Goal: Transaction & Acquisition: Purchase product/service

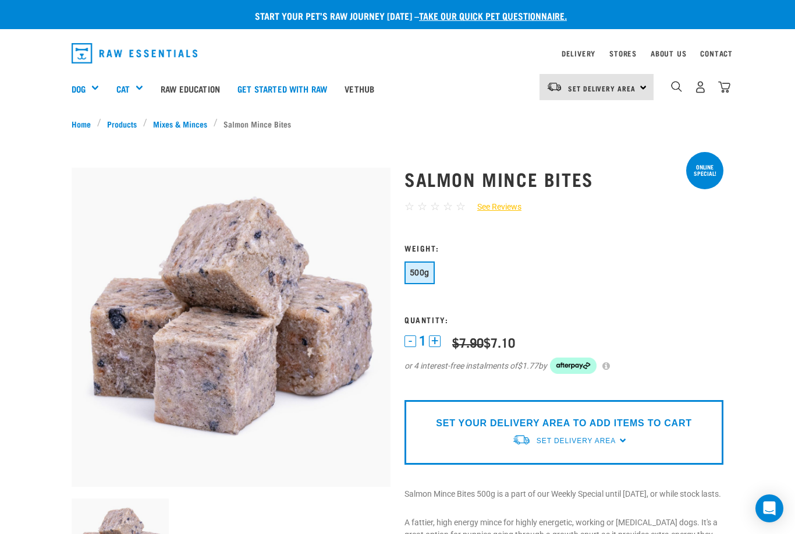
click at [699, 89] on img "dropdown navigation" at bounding box center [700, 87] width 12 height 12
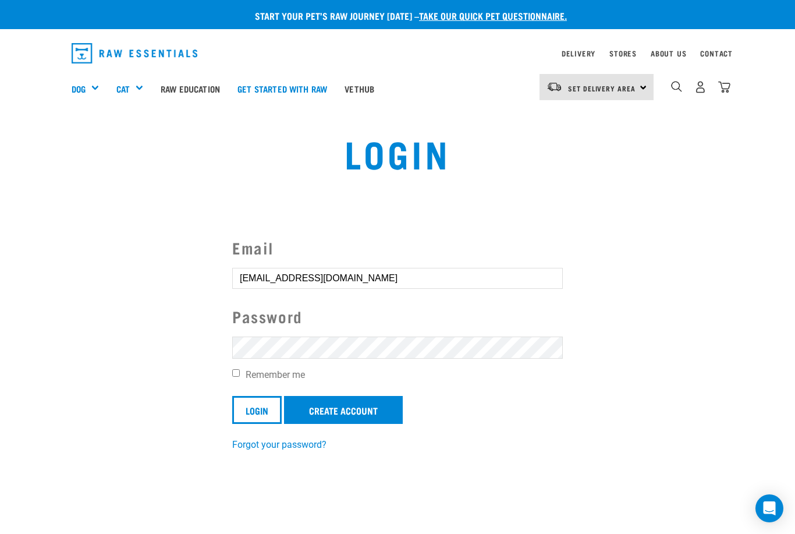
click at [257, 409] on input "Login" at bounding box center [256, 410] width 49 height 28
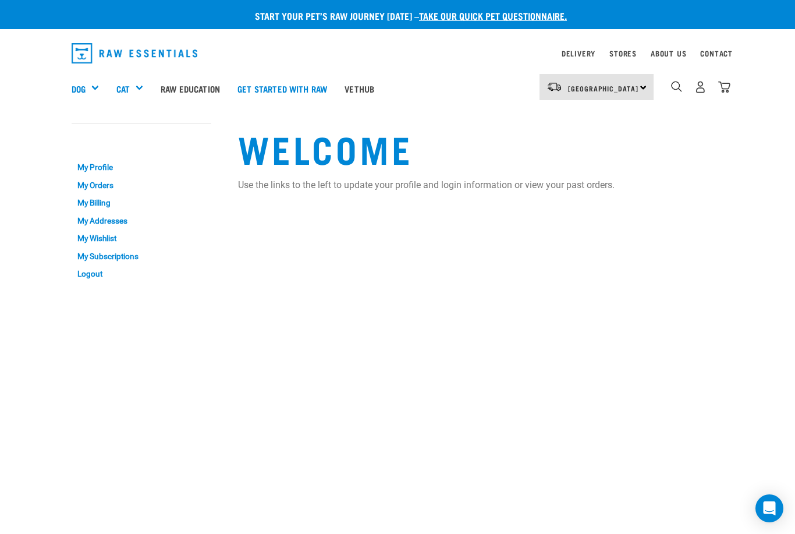
click at [0, 0] on div "Shop All Dog" at bounding box center [0, 0] width 0 height 0
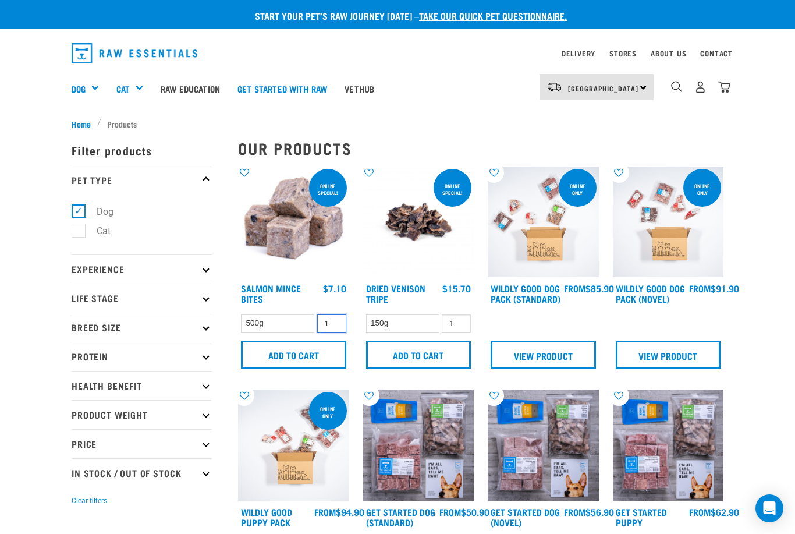
click at [326, 326] on input "1" at bounding box center [331, 323] width 29 height 18
type input "2"
click at [288, 364] on input "Add to cart" at bounding box center [293, 354] width 105 height 28
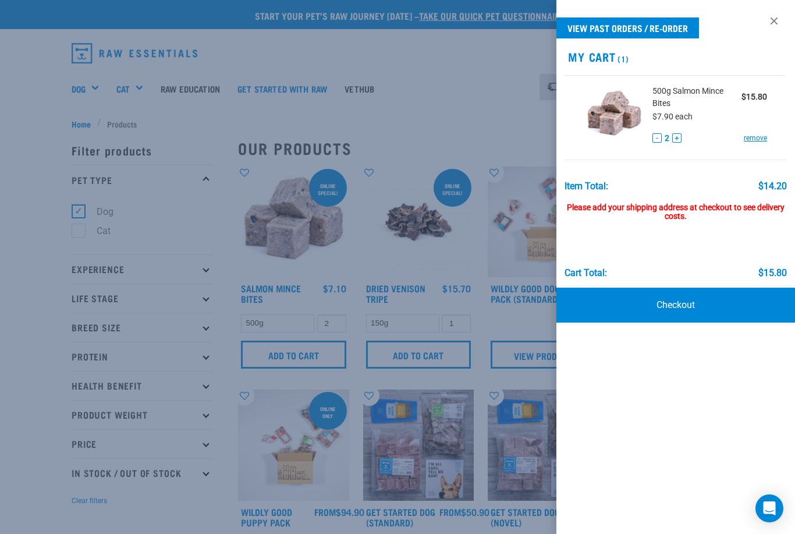
click at [504, 338] on div at bounding box center [397, 267] width 795 height 534
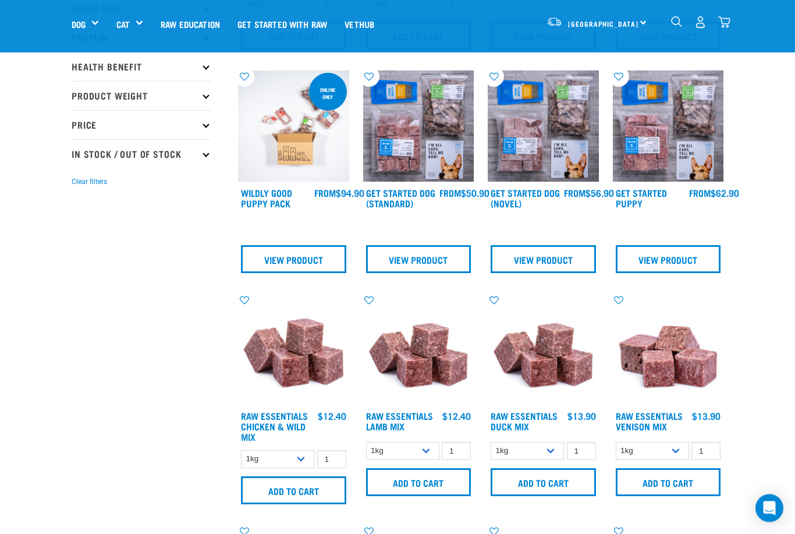
scroll to position [236, 0]
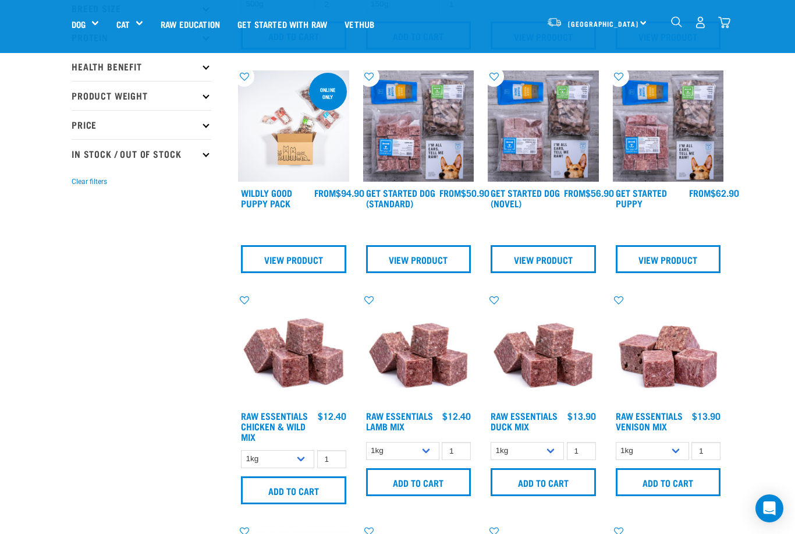
click at [390, 151] on img at bounding box center [418, 125] width 111 height 111
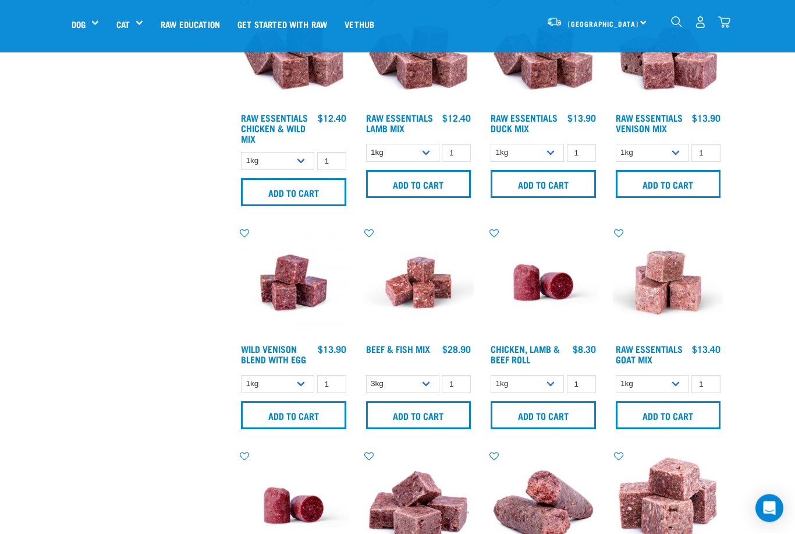
scroll to position [534, 0]
click at [577, 393] on input "1" at bounding box center [581, 384] width 29 height 18
type input "2"
click at [534, 428] on input "Add to cart" at bounding box center [543, 415] width 105 height 28
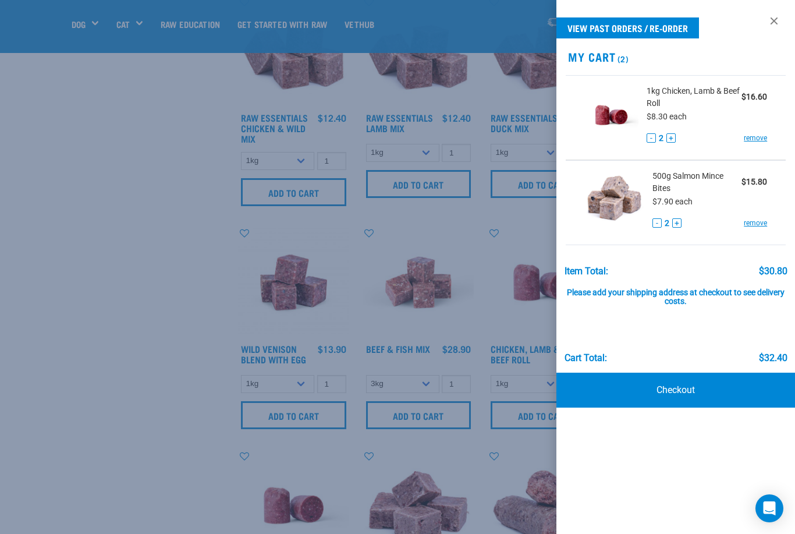
click at [354, 329] on div at bounding box center [397, 267] width 795 height 534
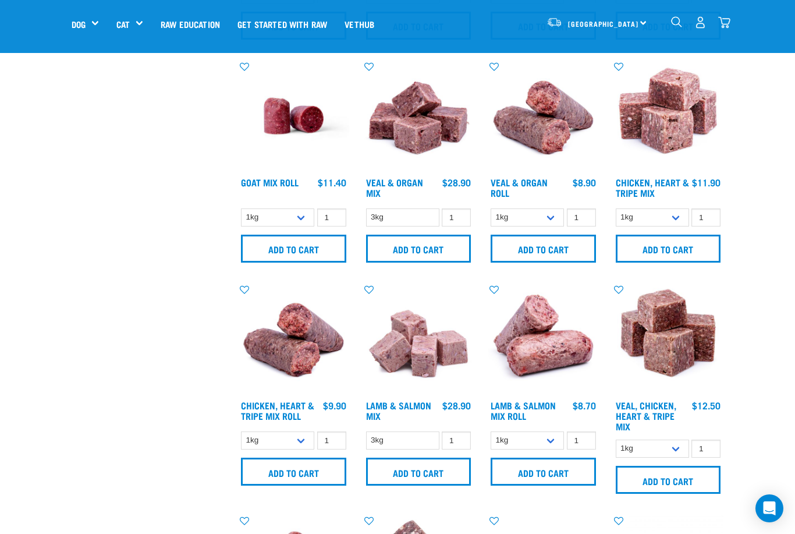
scroll to position [930, 0]
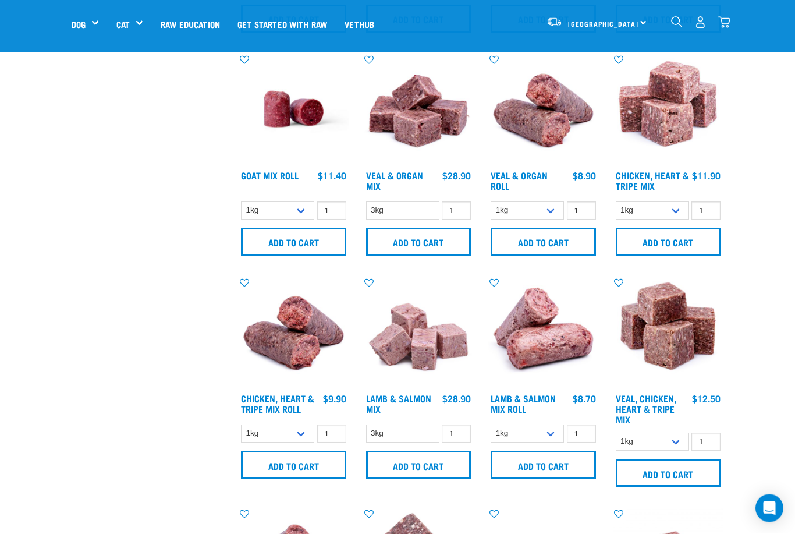
click at [534, 479] on input "Add to cart" at bounding box center [543, 465] width 105 height 28
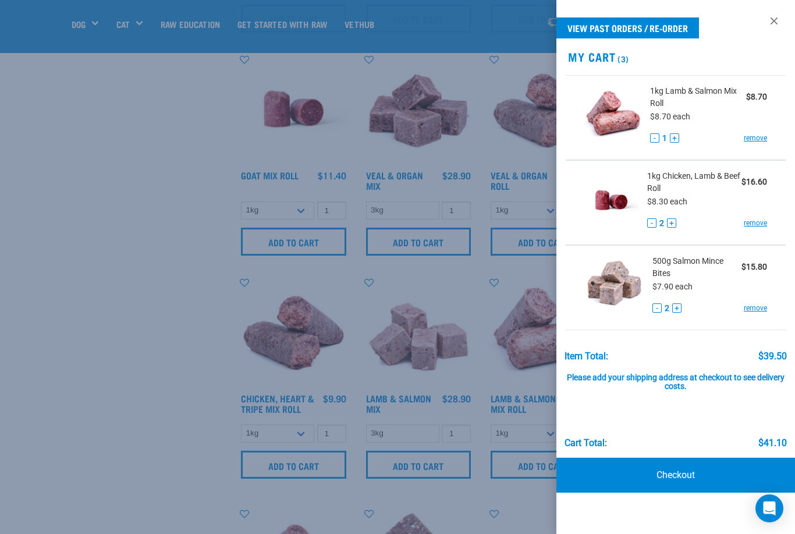
click at [324, 291] on div at bounding box center [397, 267] width 795 height 534
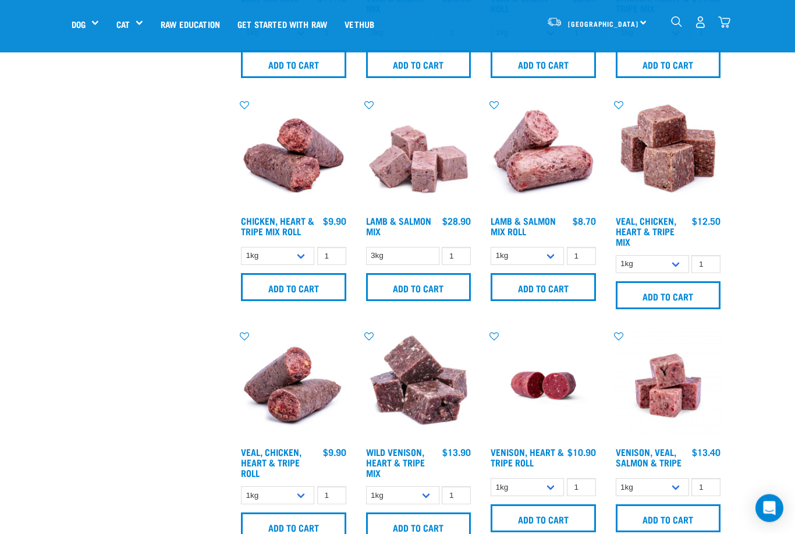
scroll to position [1108, 0]
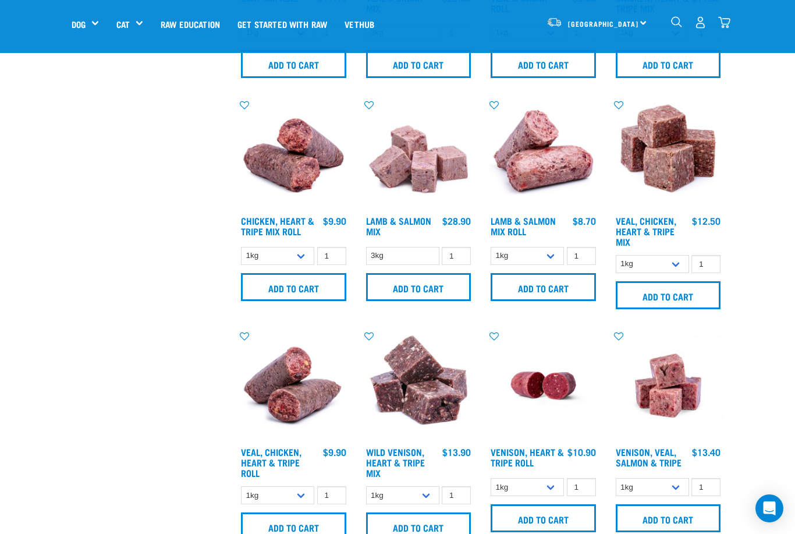
click at [283, 533] on input "Add to cart" at bounding box center [293, 526] width 105 height 28
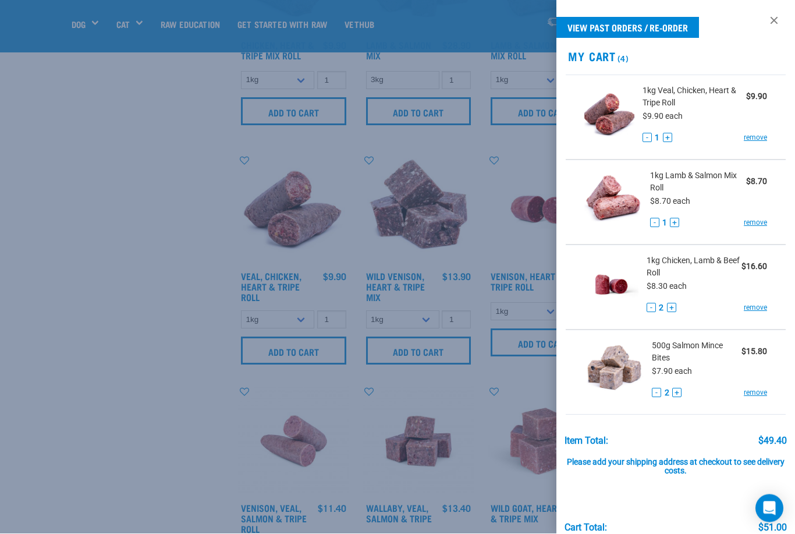
scroll to position [1284, 0]
click at [370, 381] on div at bounding box center [397, 267] width 795 height 534
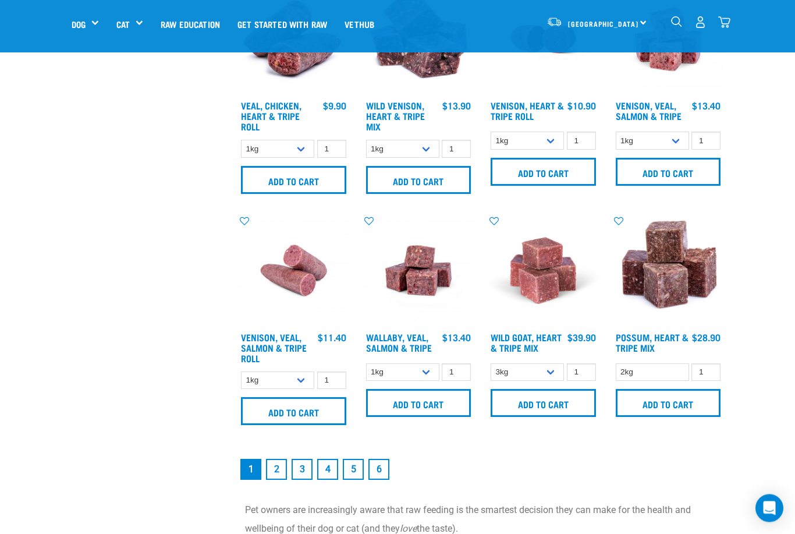
scroll to position [1454, 0]
click at [273, 479] on link "2" at bounding box center [276, 469] width 21 height 21
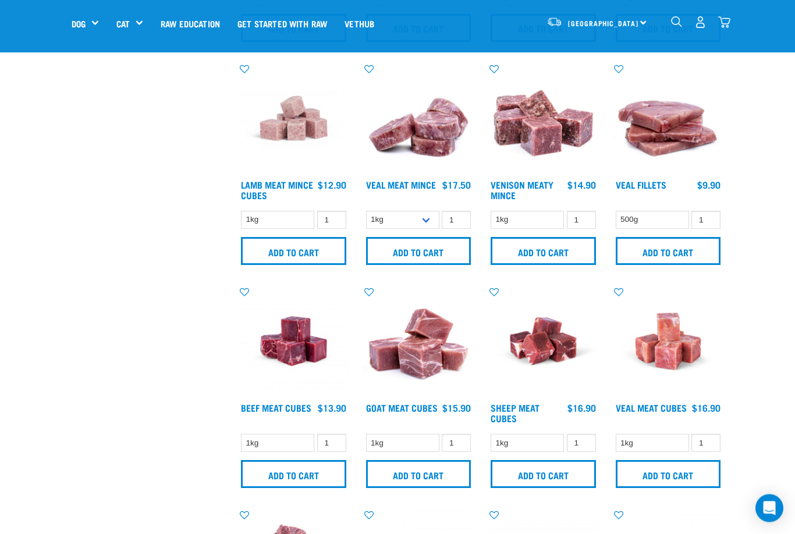
scroll to position [698, 0]
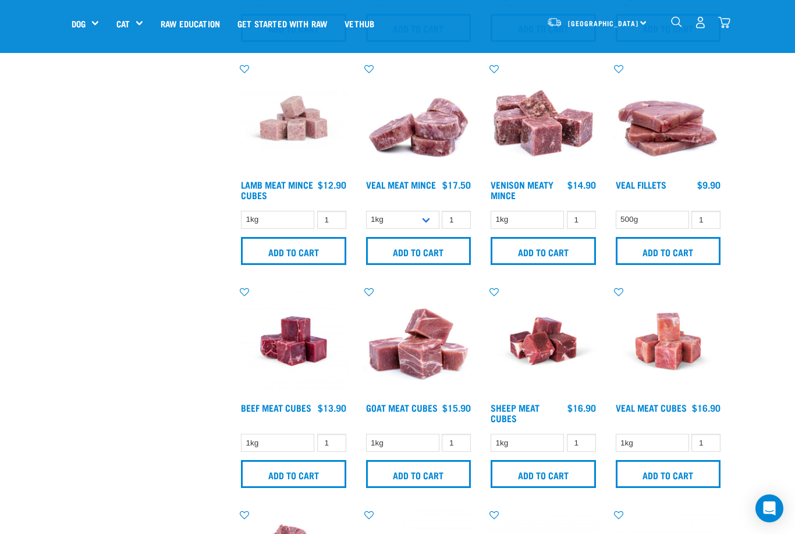
click at [285, 488] on input "Add to cart" at bounding box center [293, 474] width 105 height 28
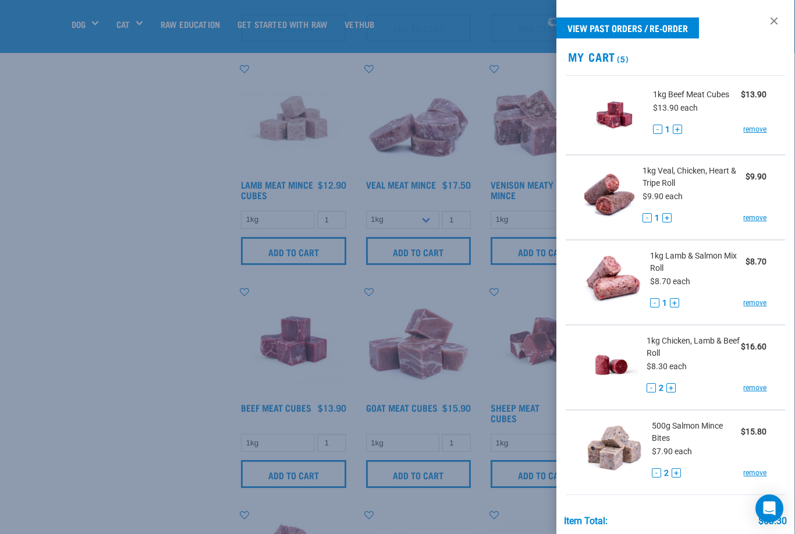
click at [351, 326] on div at bounding box center [397, 267] width 795 height 534
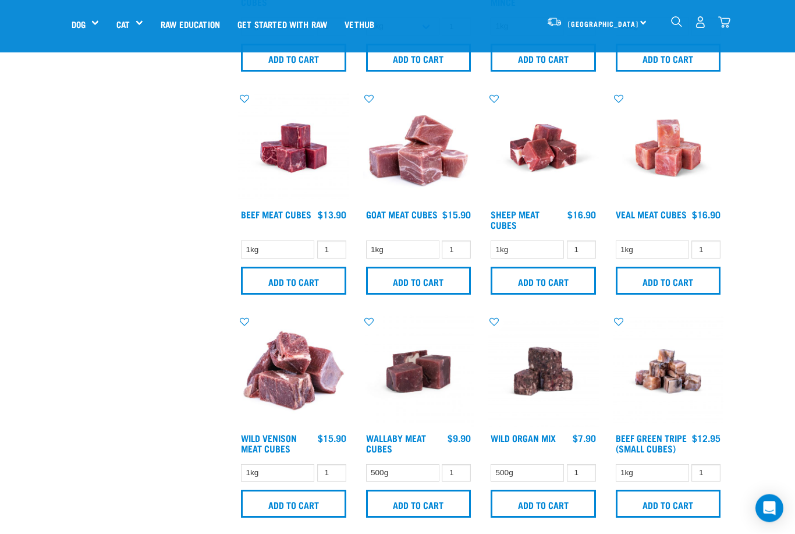
scroll to position [891, 0]
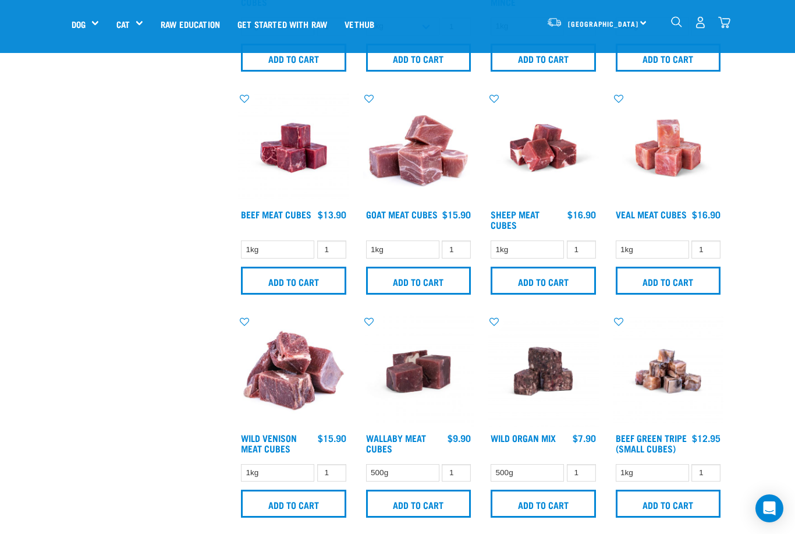
click at [286, 517] on input "Add to cart" at bounding box center [293, 503] width 105 height 28
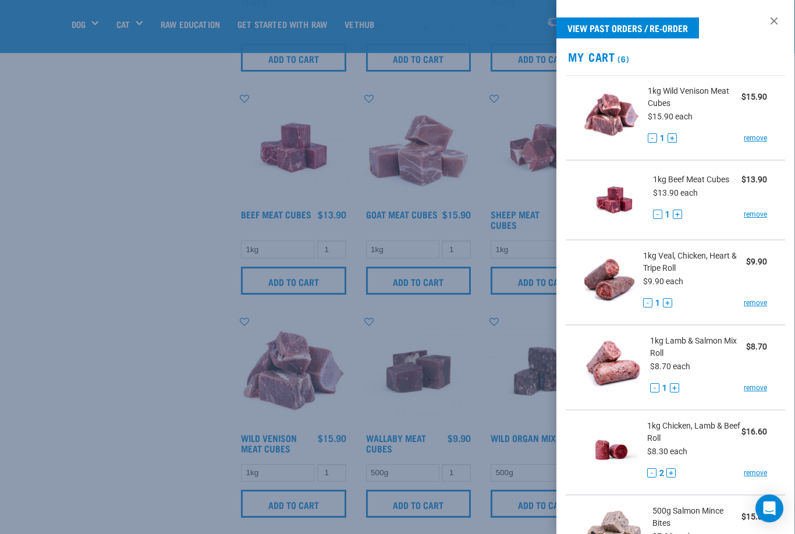
click at [424, 342] on div at bounding box center [397, 267] width 795 height 534
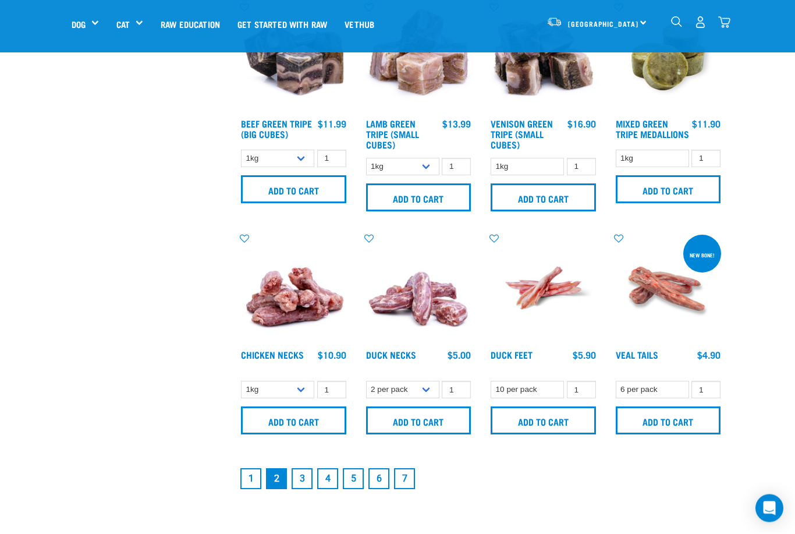
scroll to position [1428, 0]
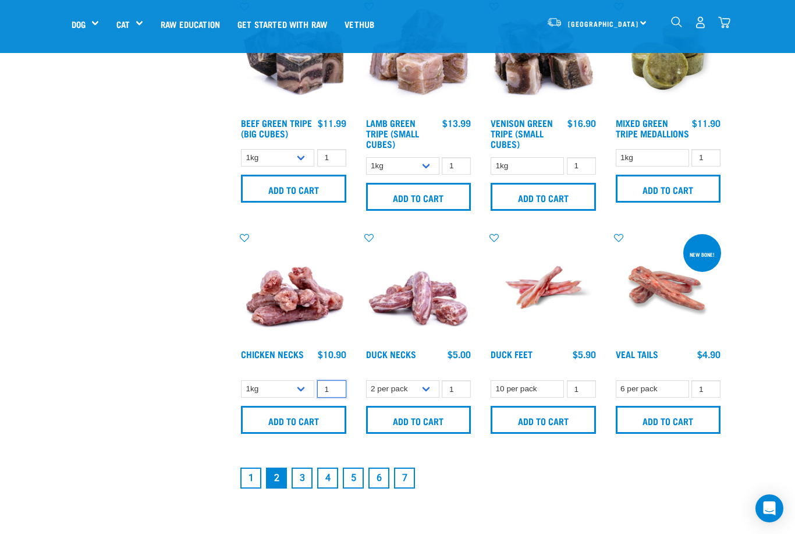
click at [333, 398] on input "1" at bounding box center [331, 389] width 29 height 18
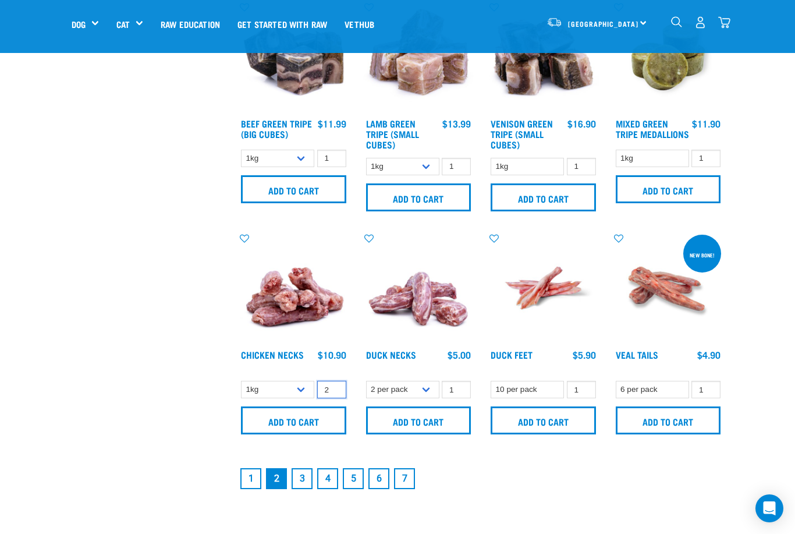
type input "2"
click at [293, 434] on input "Add to cart" at bounding box center [293, 420] width 105 height 28
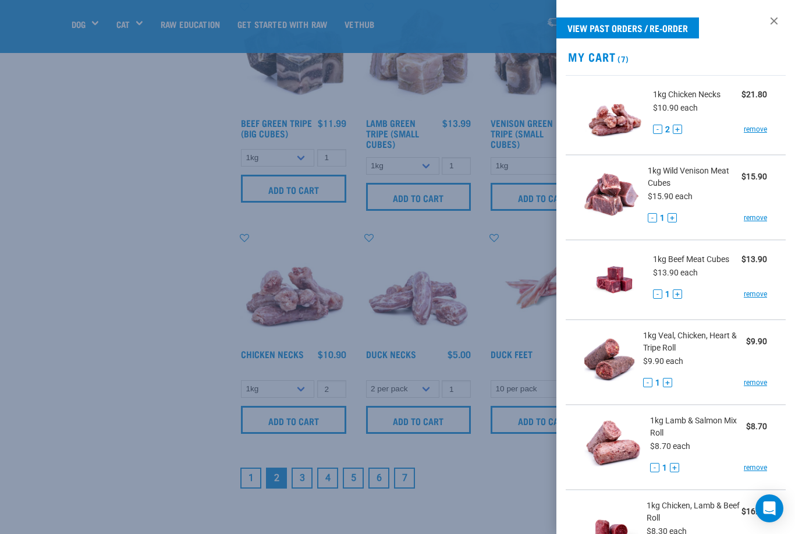
click at [318, 264] on div at bounding box center [397, 267] width 795 height 534
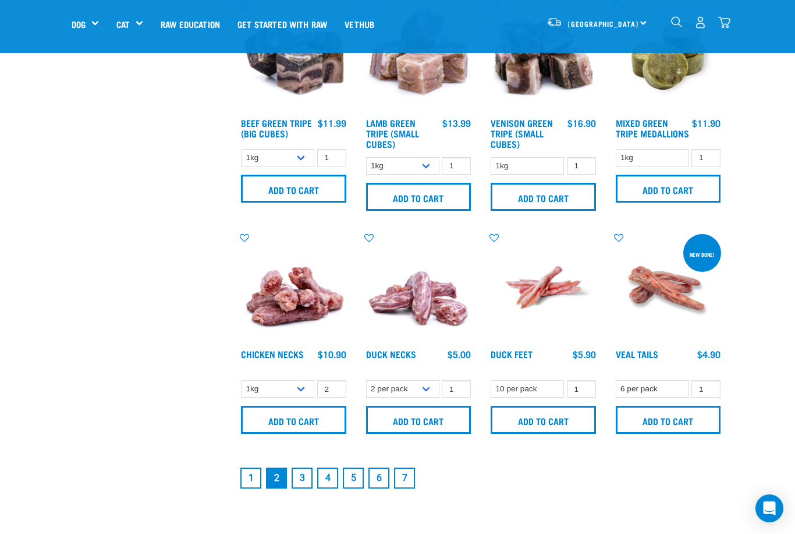
click at [299, 488] on link "3" at bounding box center [302, 477] width 21 height 21
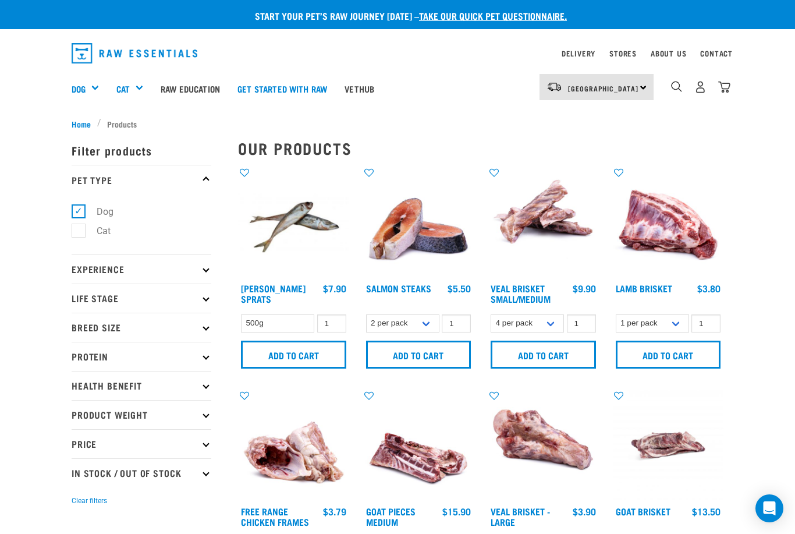
click at [525, 361] on input "Add to cart" at bounding box center [543, 354] width 105 height 28
click at [720, 82] on img "dropdown navigation" at bounding box center [724, 87] width 12 height 12
click at [716, 88] on div "11" at bounding box center [700, 87] width 60 height 26
click at [722, 84] on img "dropdown navigation" at bounding box center [724, 87] width 12 height 12
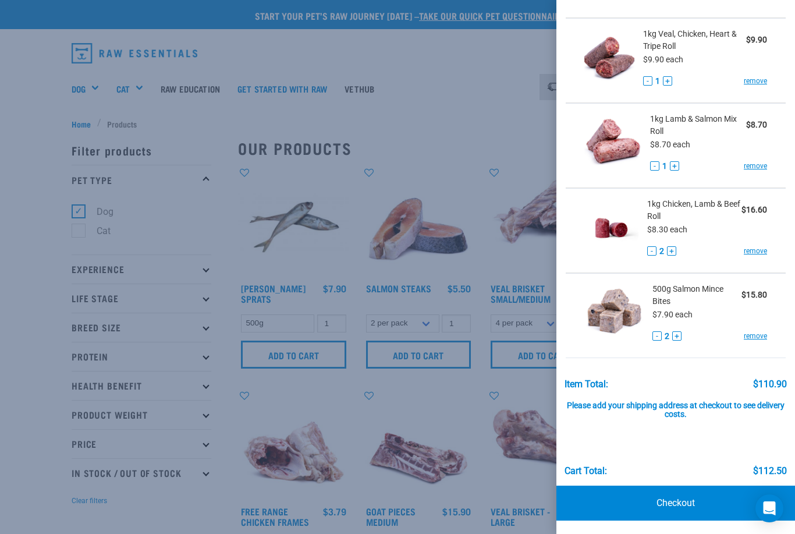
scroll to position [386, 0]
click at [754, 333] on link "remove" at bounding box center [755, 336] width 23 height 10
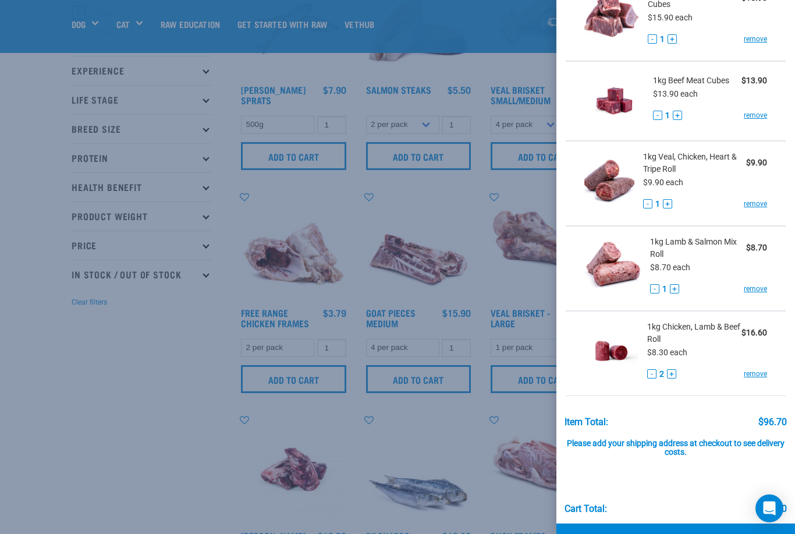
scroll to position [0, 0]
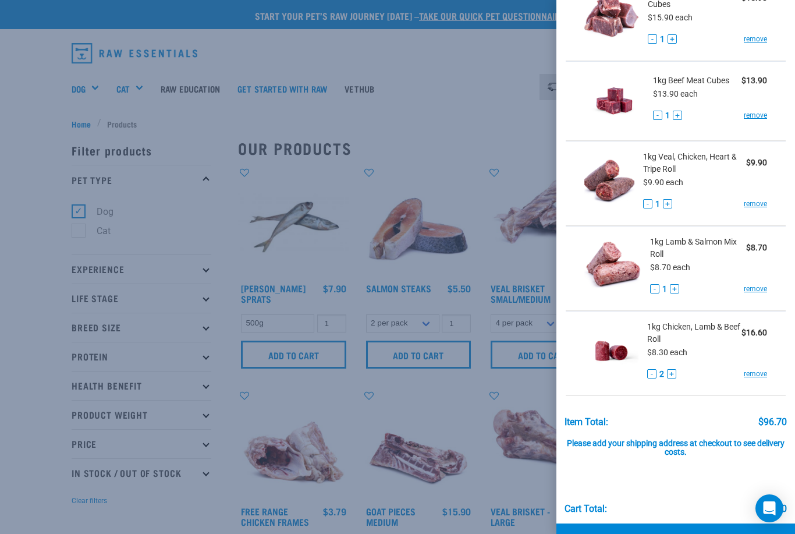
click at [203, 304] on div at bounding box center [397, 267] width 795 height 534
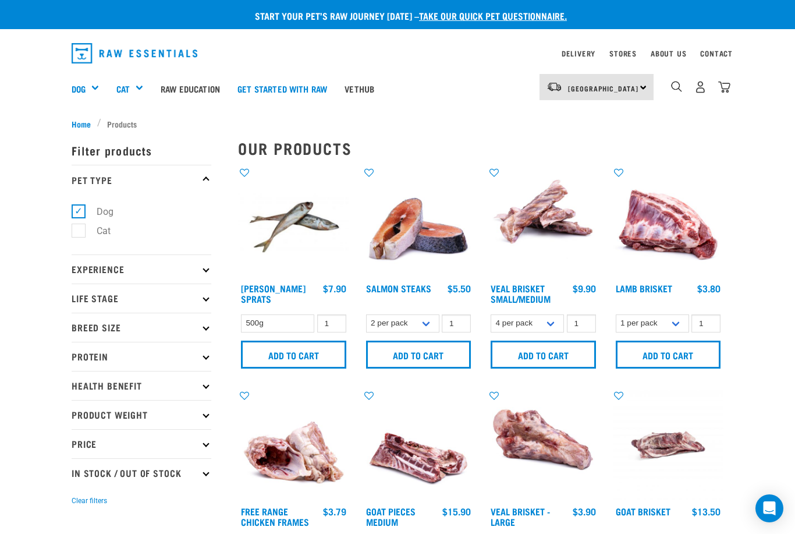
click at [196, 305] on p "Life Stage" at bounding box center [142, 297] width 140 height 29
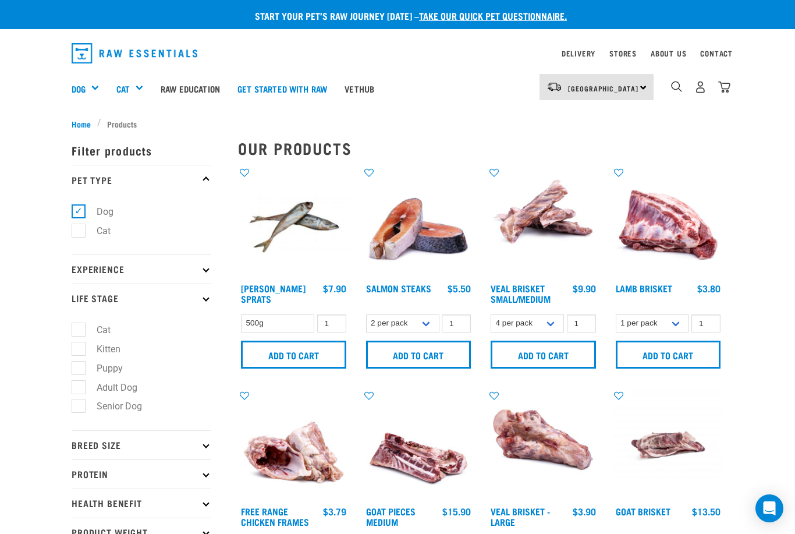
click at [85, 387] on label "Adult Dog" at bounding box center [110, 387] width 64 height 15
click at [79, 387] on input "Adult Dog" at bounding box center [76, 385] width 8 height 8
checkbox input "true"
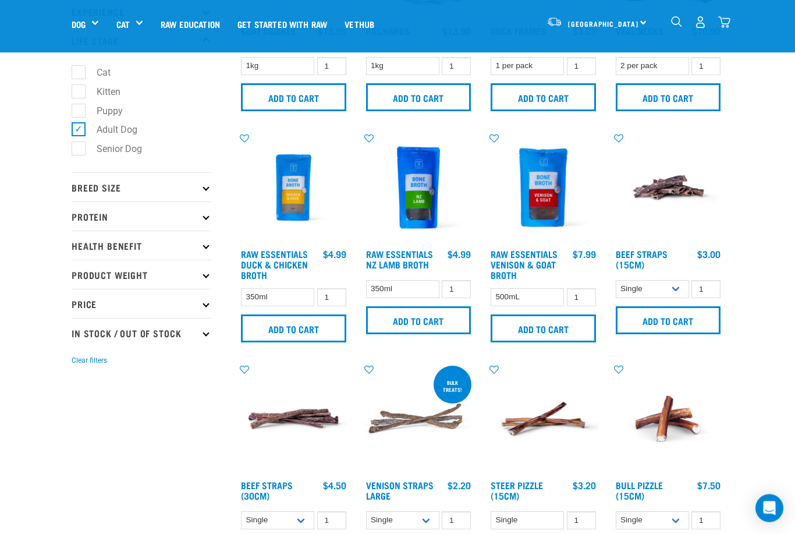
scroll to position [171, 0]
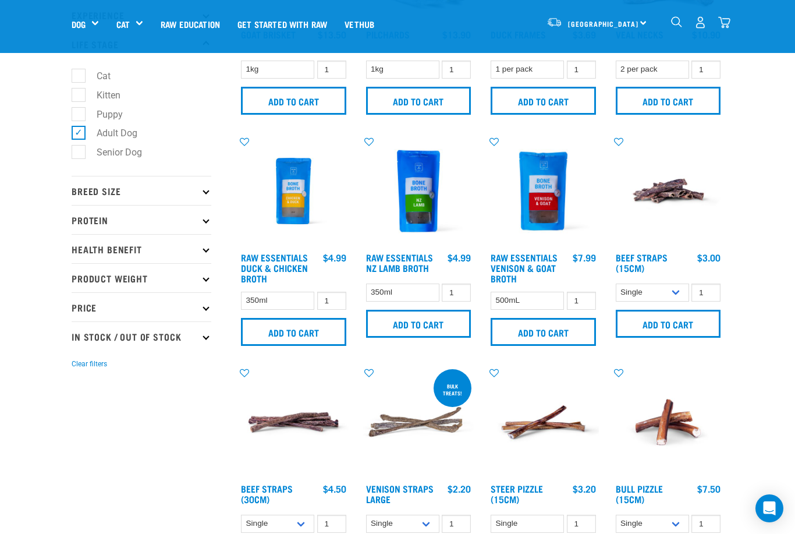
click at [78, 154] on label "Senior Dog" at bounding box center [112, 152] width 69 height 15
click at [77, 154] on input "Senior Dog" at bounding box center [76, 151] width 8 height 8
checkbox input "true"
click at [78, 126] on label "Adult Dog" at bounding box center [110, 133] width 64 height 15
click at [77, 127] on input "Adult Dog" at bounding box center [76, 131] width 8 height 8
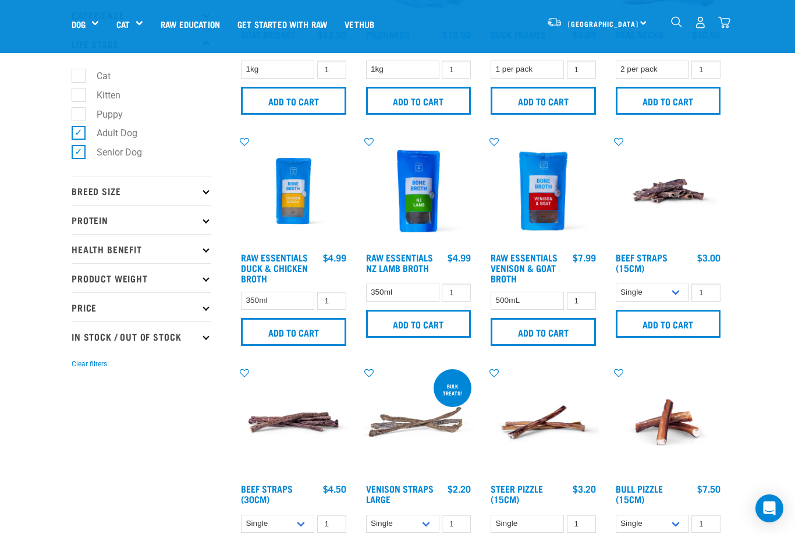
checkbox input "false"
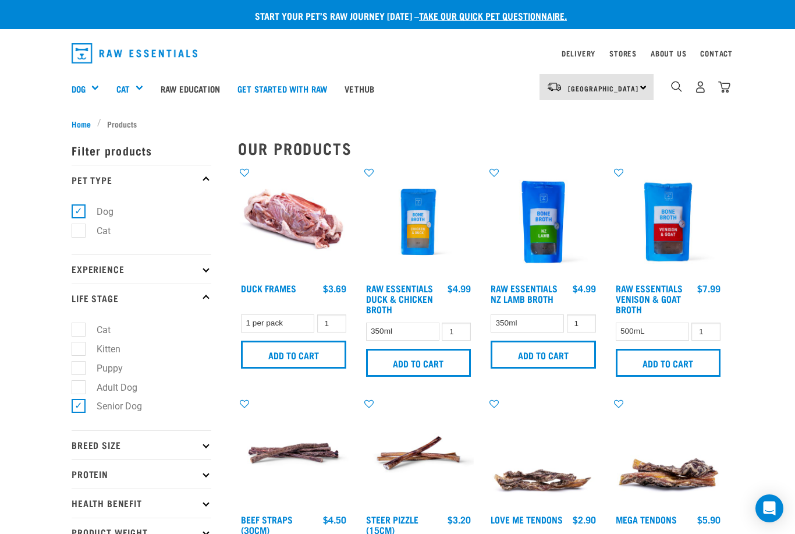
click at [0, 0] on h5 "Shop All Dog" at bounding box center [0, 0] width 0 height 0
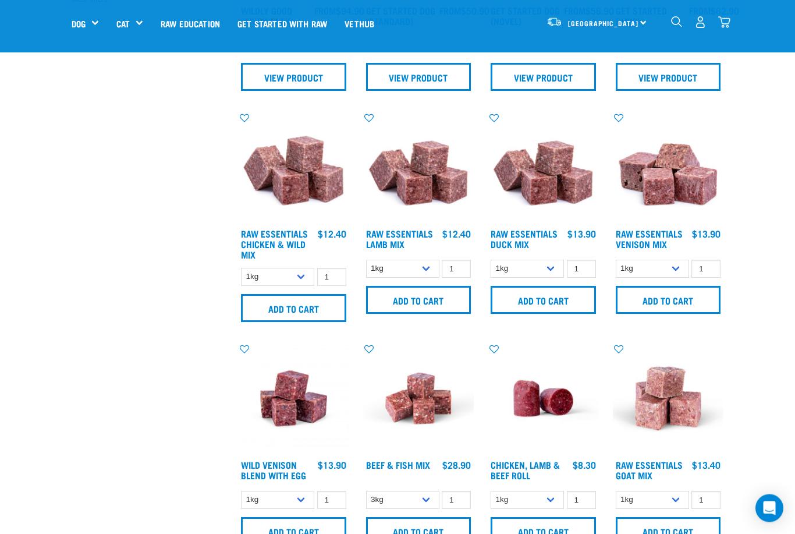
scroll to position [419, 0]
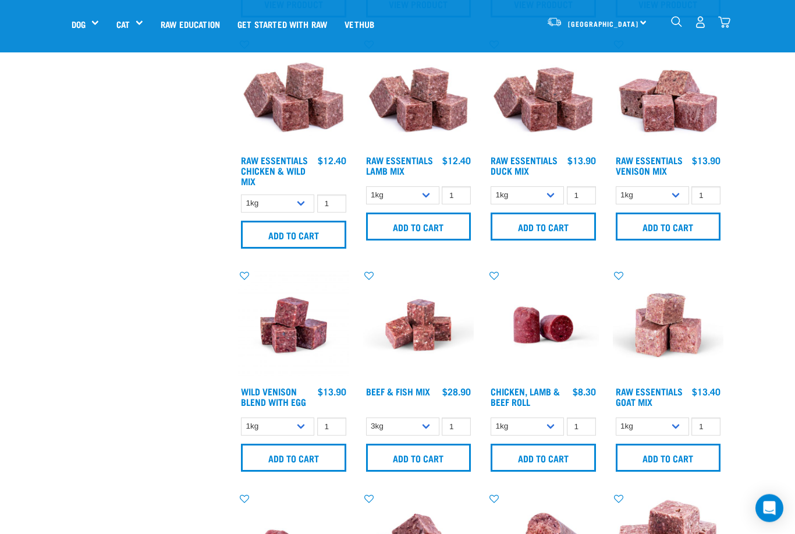
click at [417, 471] on input "Add to cart" at bounding box center [418, 458] width 105 height 28
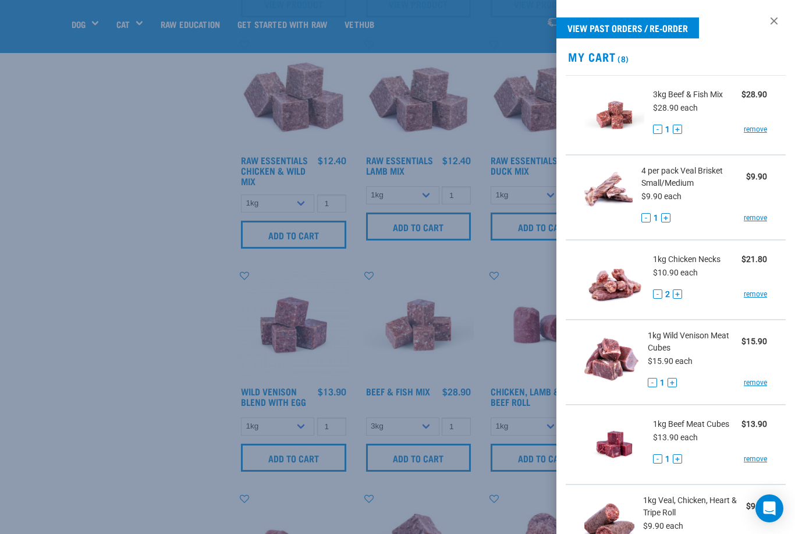
click at [353, 285] on div at bounding box center [397, 267] width 795 height 534
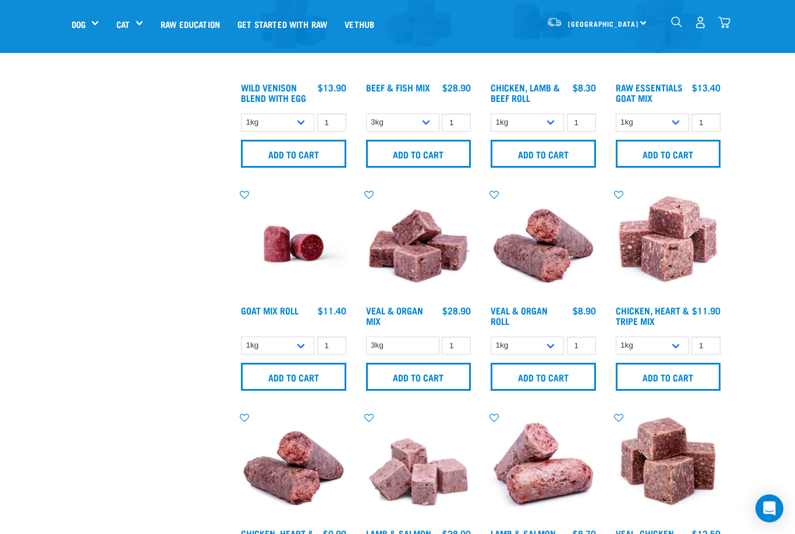
scroll to position [833, 0]
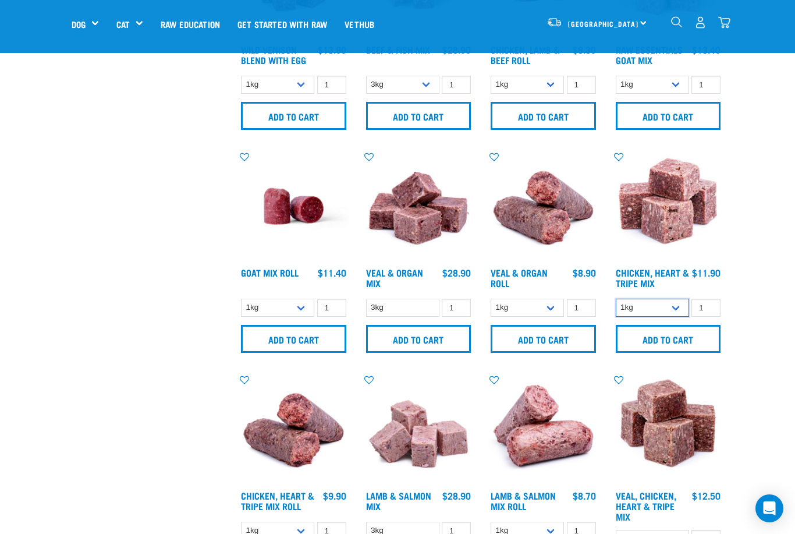
click at [669, 317] on select "1kg 3kg" at bounding box center [652, 308] width 73 height 18
select select "368"
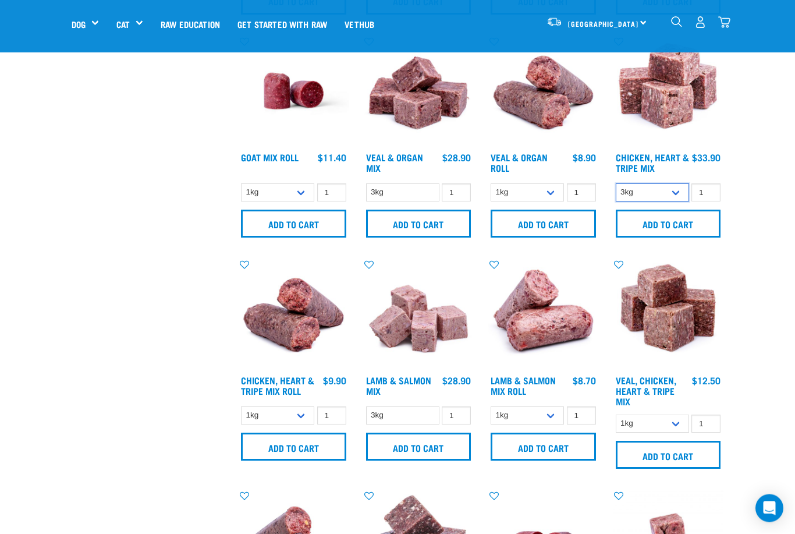
scroll to position [949, 0]
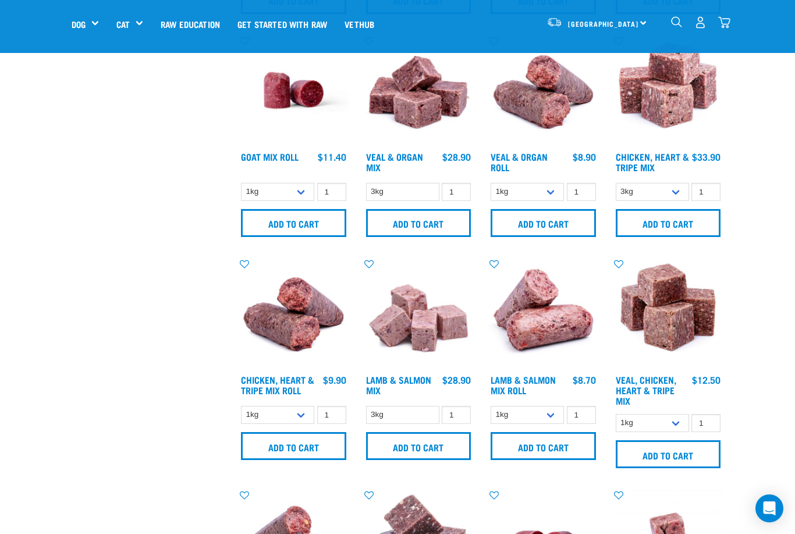
click at [283, 460] on input "Add to cart" at bounding box center [293, 446] width 105 height 28
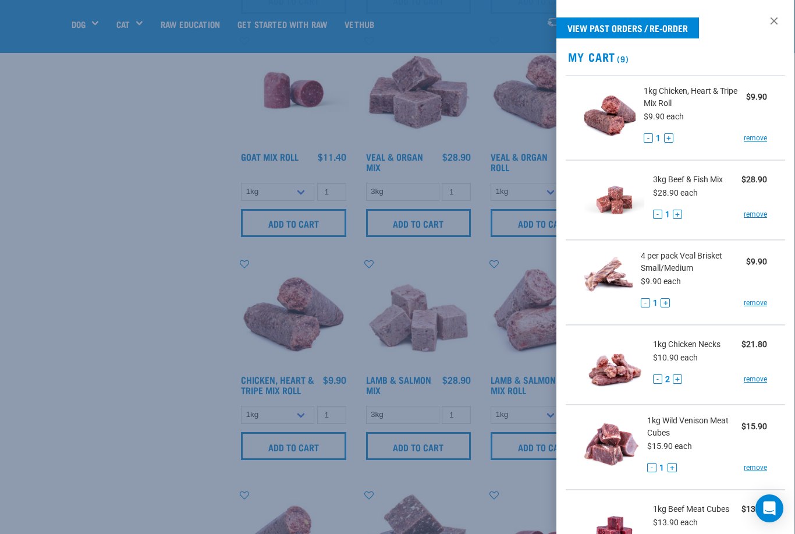
click at [502, 501] on div at bounding box center [397, 267] width 795 height 534
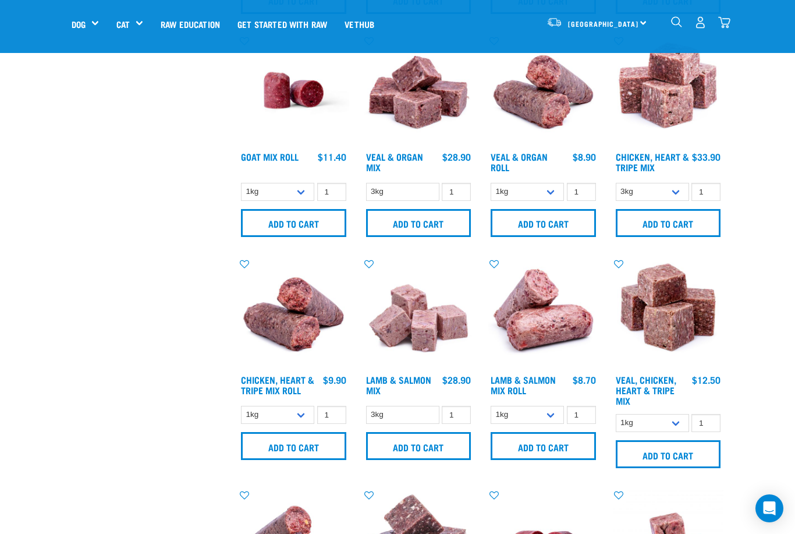
click at [513, 460] on input "Add to cart" at bounding box center [543, 446] width 105 height 28
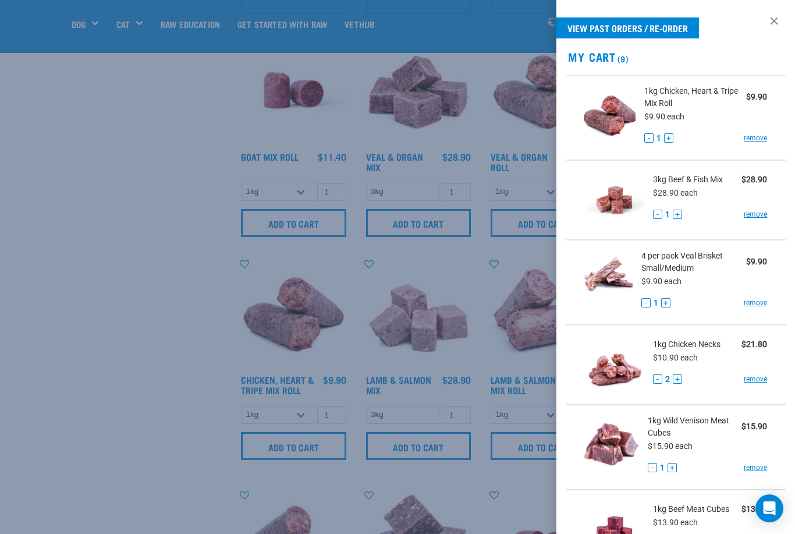
click at [364, 301] on div at bounding box center [397, 267] width 795 height 534
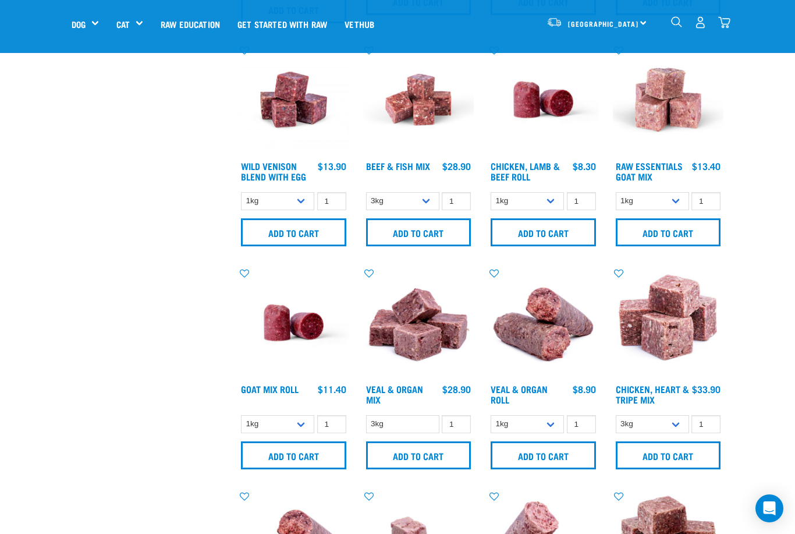
scroll to position [716, 0]
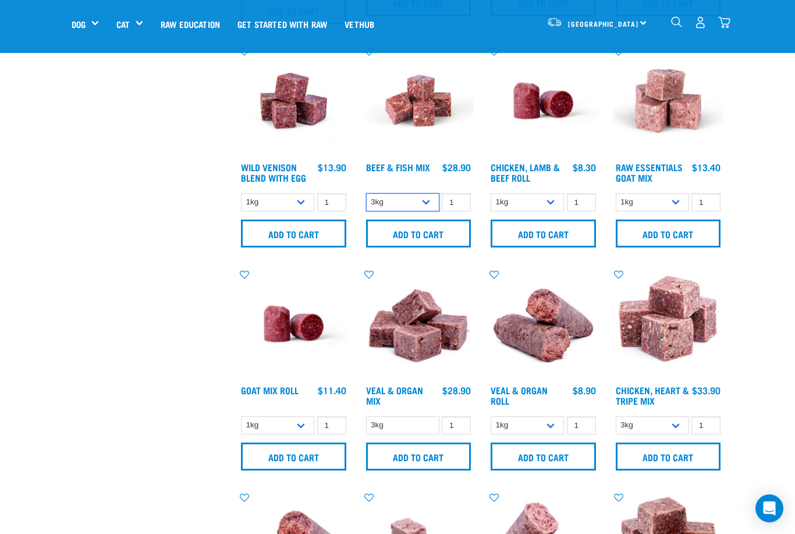
click at [418, 211] on select "3kg Bulk (10kg)" at bounding box center [402, 202] width 73 height 18
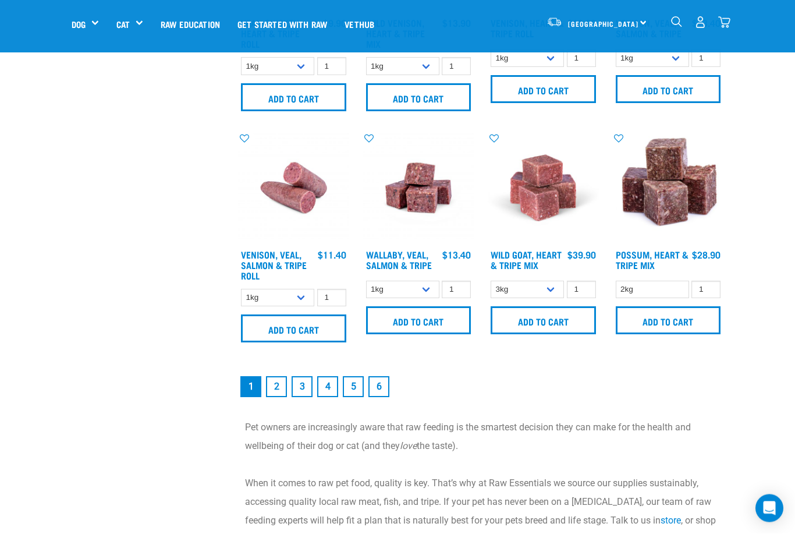
scroll to position [1537, 0]
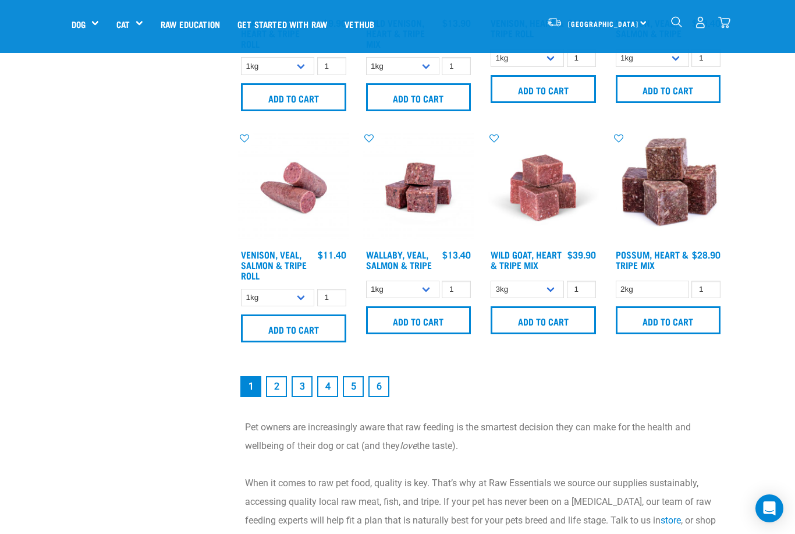
click at [273, 397] on link "2" at bounding box center [276, 386] width 21 height 21
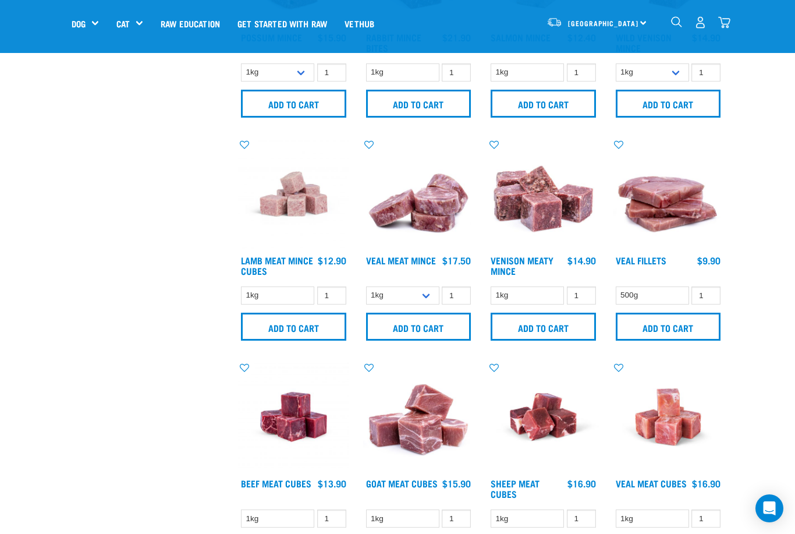
scroll to position [621, 0]
click at [264, 338] on input "Add to cart" at bounding box center [293, 327] width 105 height 28
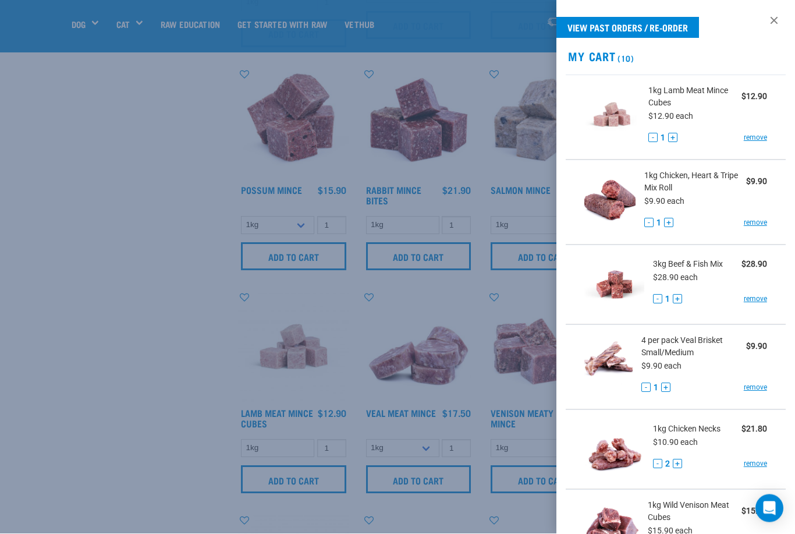
scroll to position [470, 0]
click at [330, 462] on div at bounding box center [397, 267] width 795 height 534
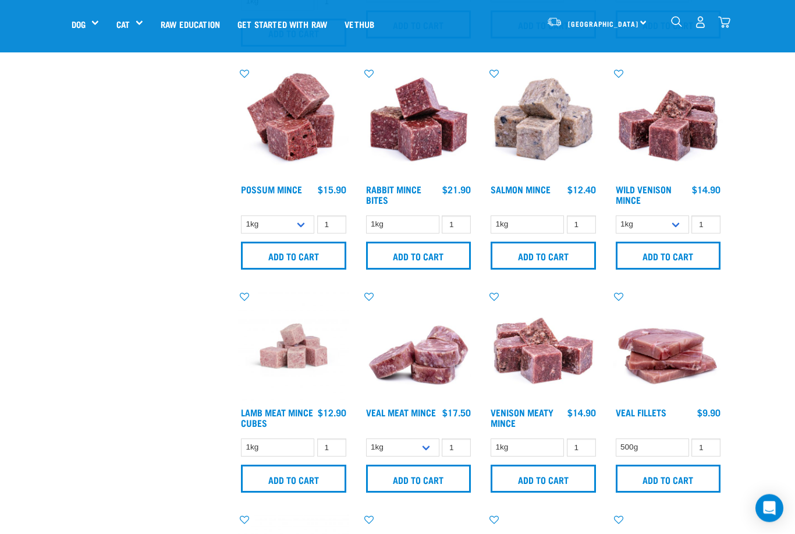
scroll to position [470, 0]
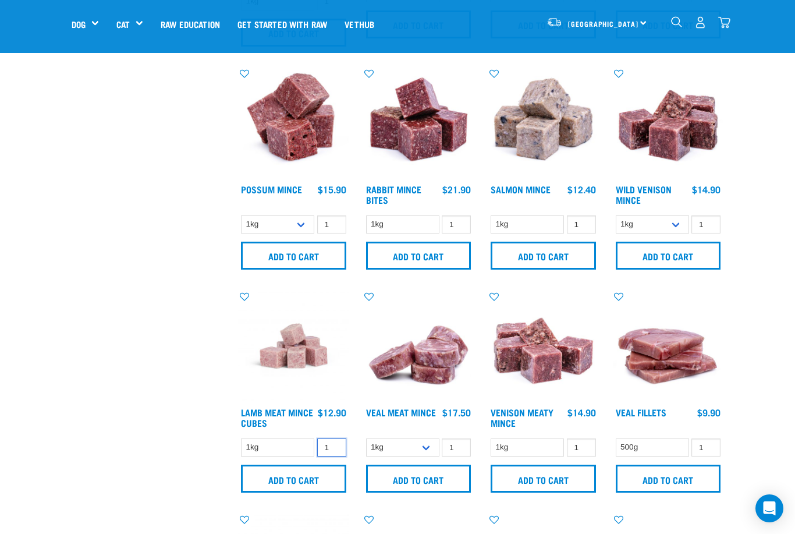
click at [330, 456] on input "1" at bounding box center [331, 447] width 29 height 18
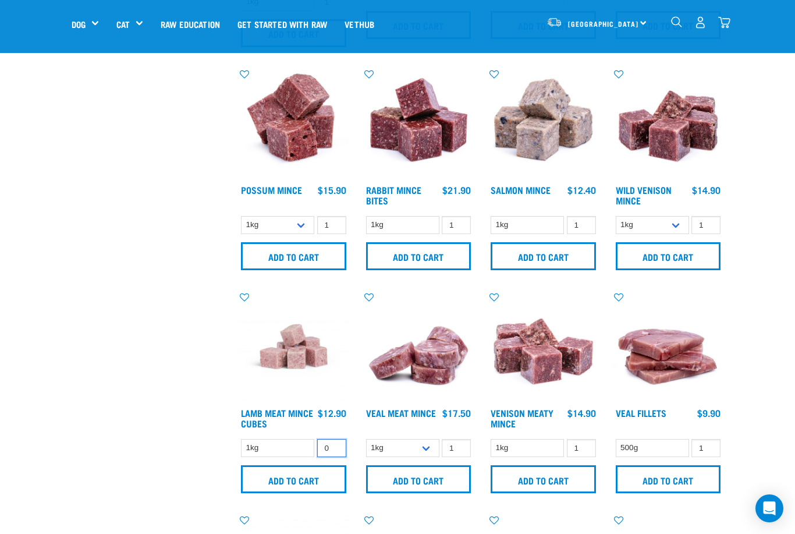
type input "0"
click at [292, 492] on input "Add to cart" at bounding box center [293, 479] width 105 height 28
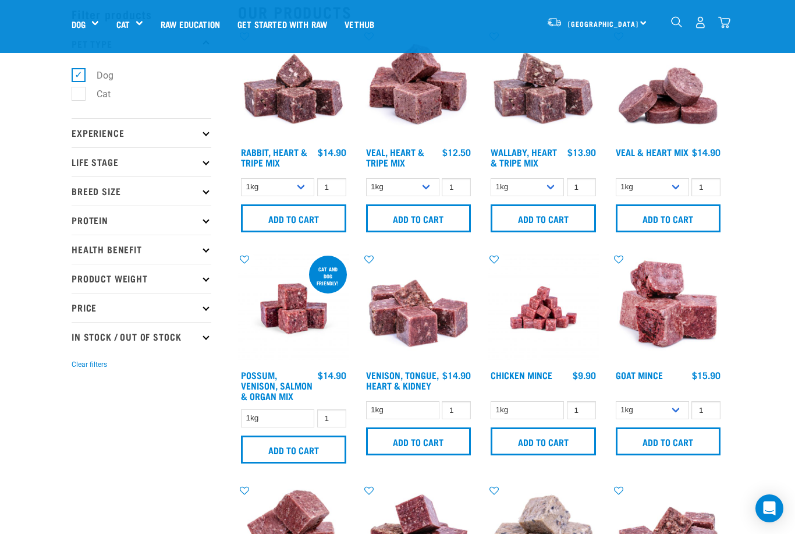
scroll to position [53, 0]
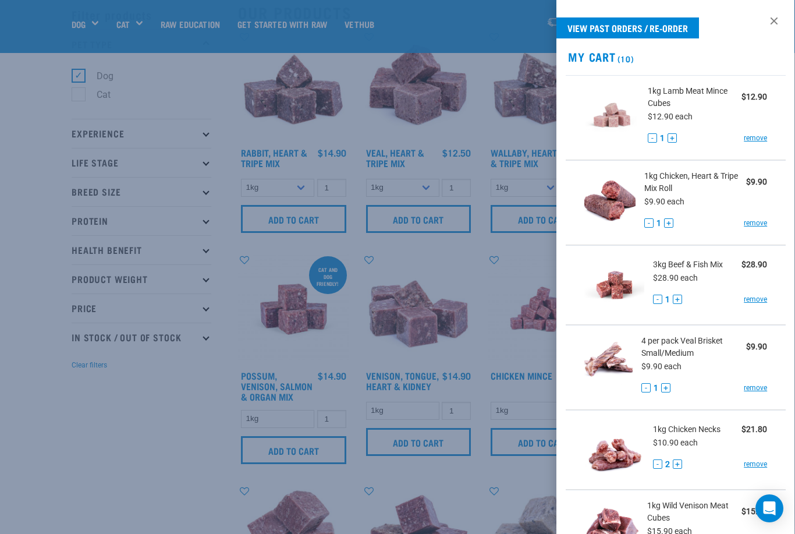
click at [745, 136] on link "remove" at bounding box center [755, 138] width 23 height 10
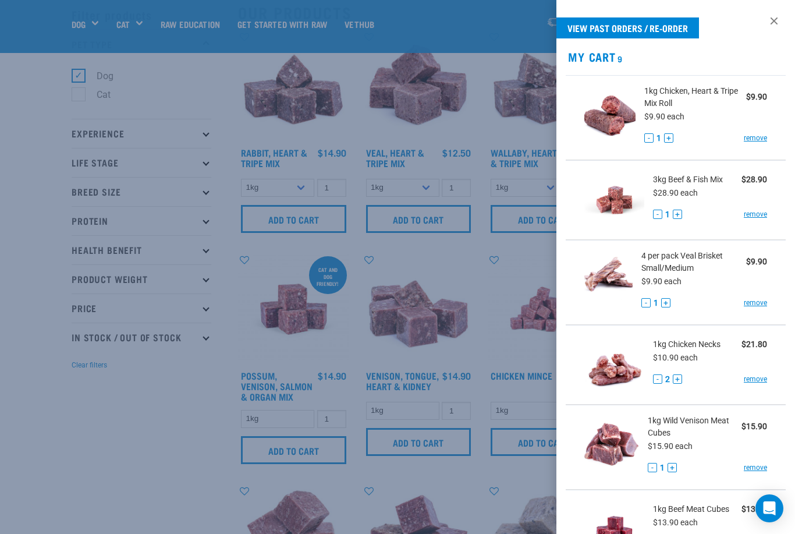
click at [665, 133] on button "+" at bounding box center [668, 137] width 9 height 9
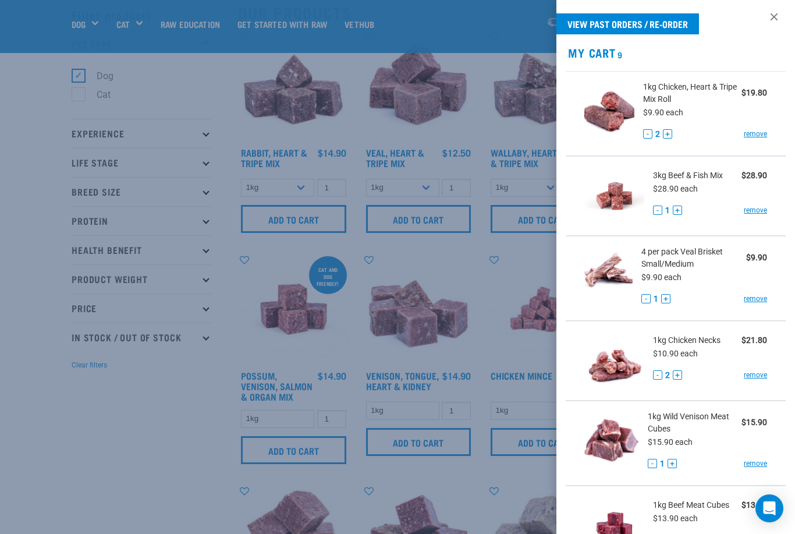
scroll to position [2, 0]
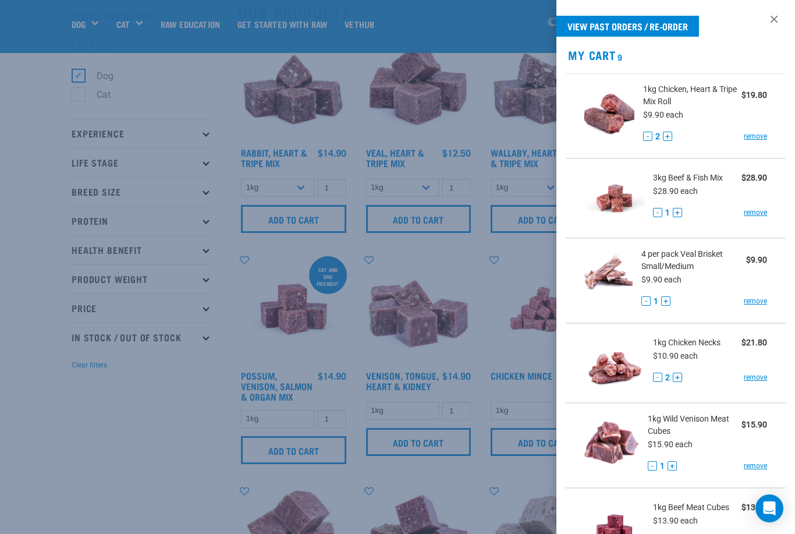
click at [422, 250] on div at bounding box center [397, 267] width 795 height 534
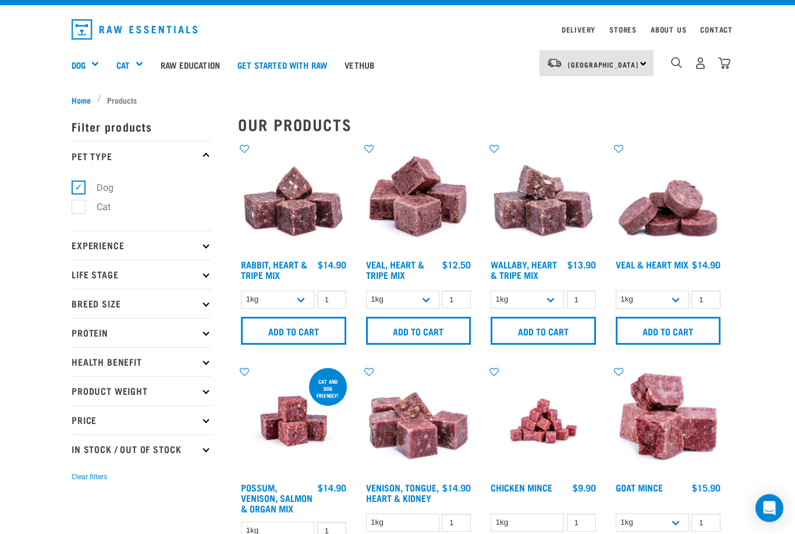
scroll to position [0, 0]
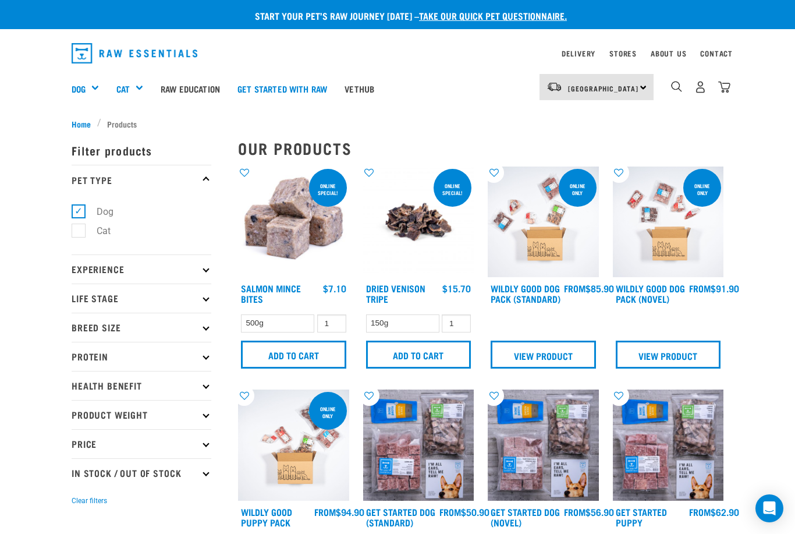
select select "368"
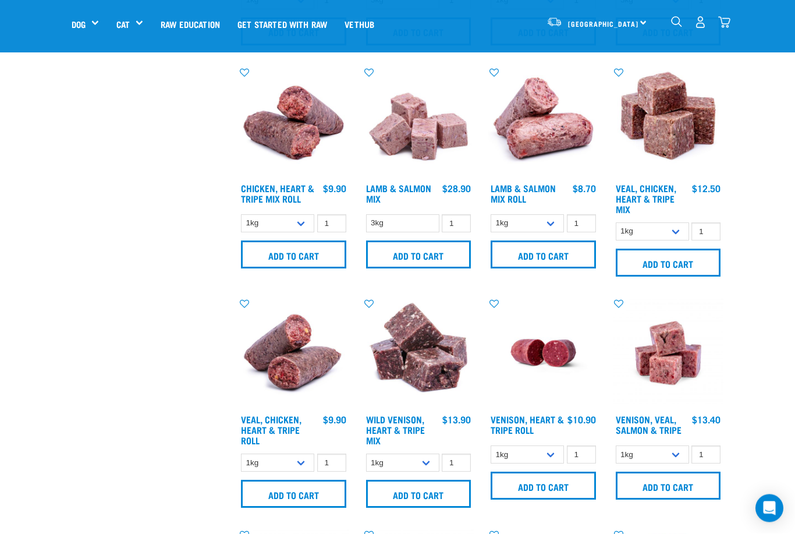
scroll to position [1141, 0]
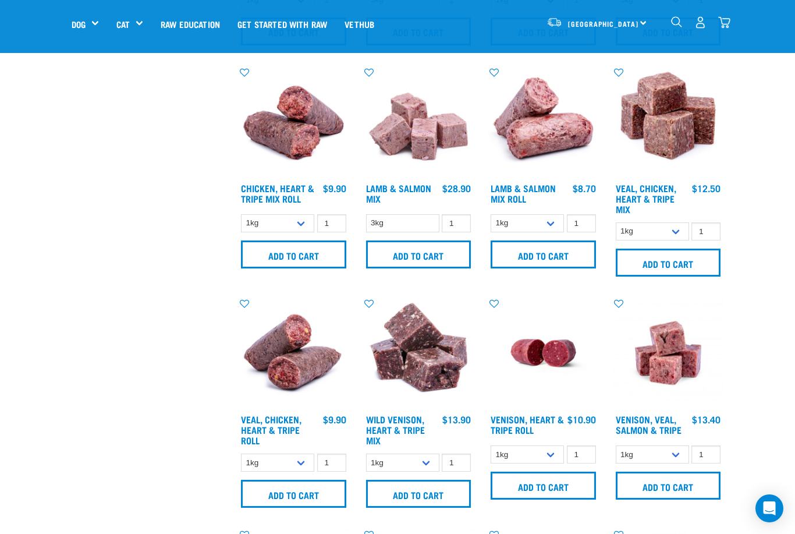
click at [658, 270] on input "Add to cart" at bounding box center [668, 262] width 105 height 28
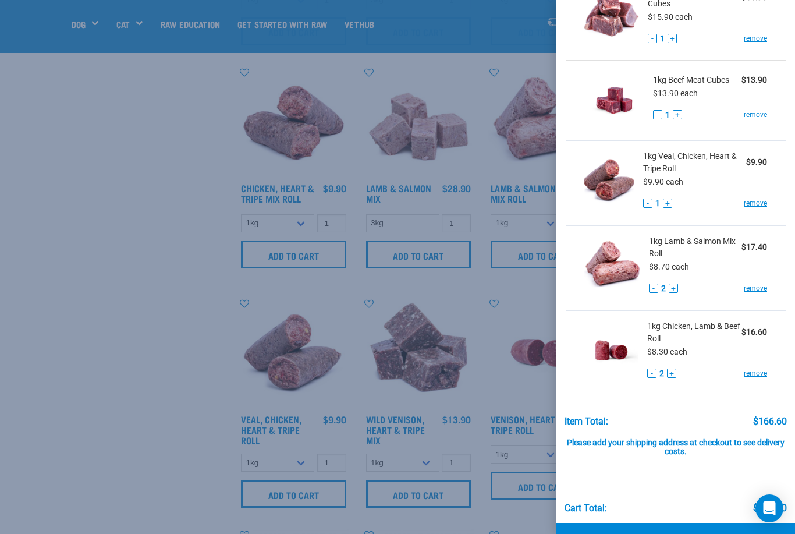
scroll to position [513, 0]
click at [663, 369] on span "2" at bounding box center [661, 374] width 5 height 12
click at [667, 372] on button "+" at bounding box center [671, 373] width 9 height 9
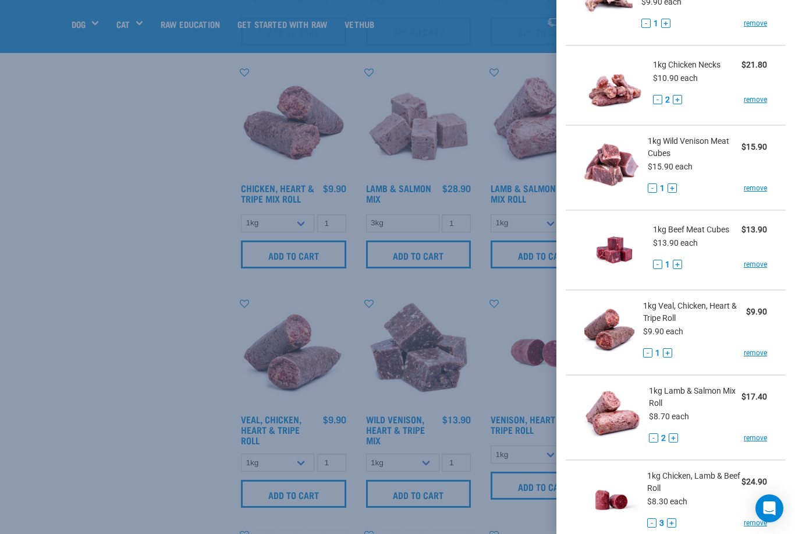
scroll to position [363, 0]
click at [677, 264] on button "+" at bounding box center [677, 265] width 9 height 9
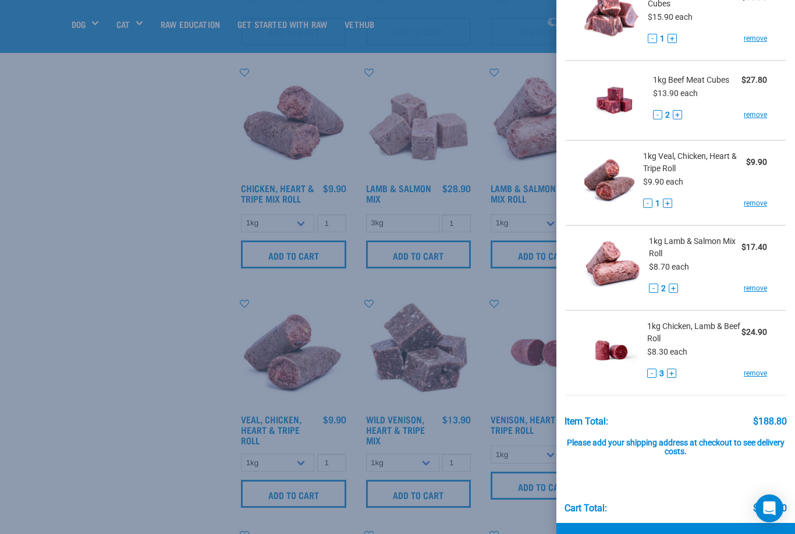
scroll to position [513, 0]
click at [641, 533] on link "Checkout" at bounding box center [675, 540] width 239 height 35
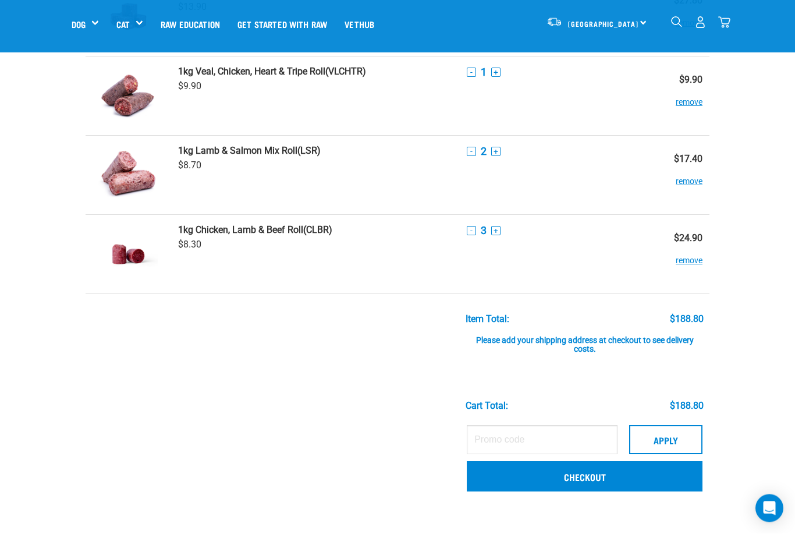
scroll to position [597, 0]
click at [515, 480] on link "Checkout" at bounding box center [585, 476] width 236 height 30
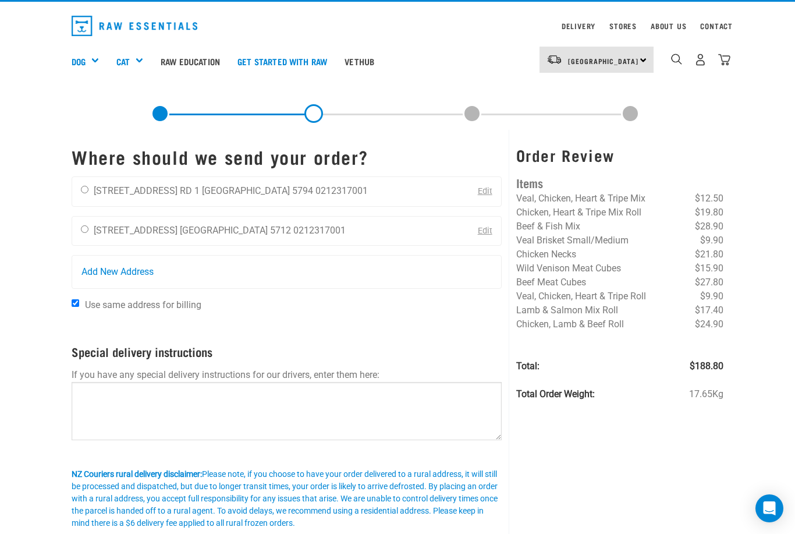
click at [83, 229] on input "radio" at bounding box center [85, 229] width 8 height 8
radio input "true"
click at [73, 300] on input "Use same address for billing" at bounding box center [76, 303] width 8 height 8
checkbox input "false"
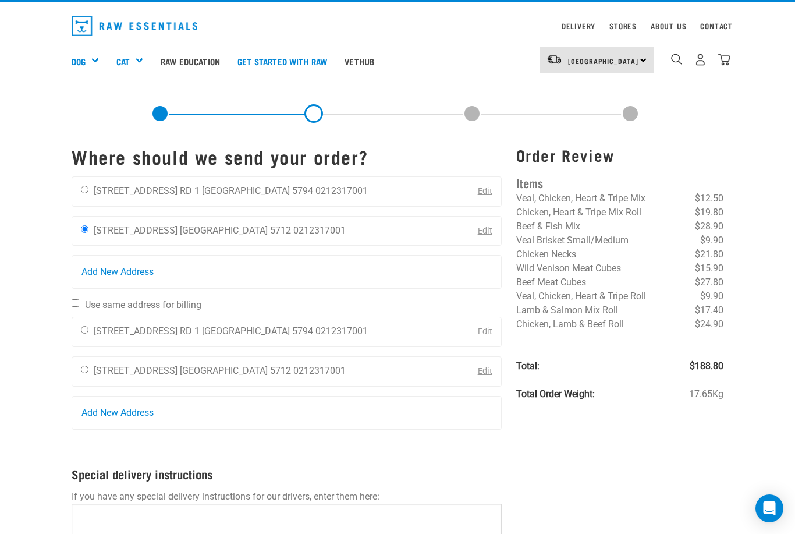
click at [84, 326] on input "radio" at bounding box center [85, 330] width 8 height 8
radio input "true"
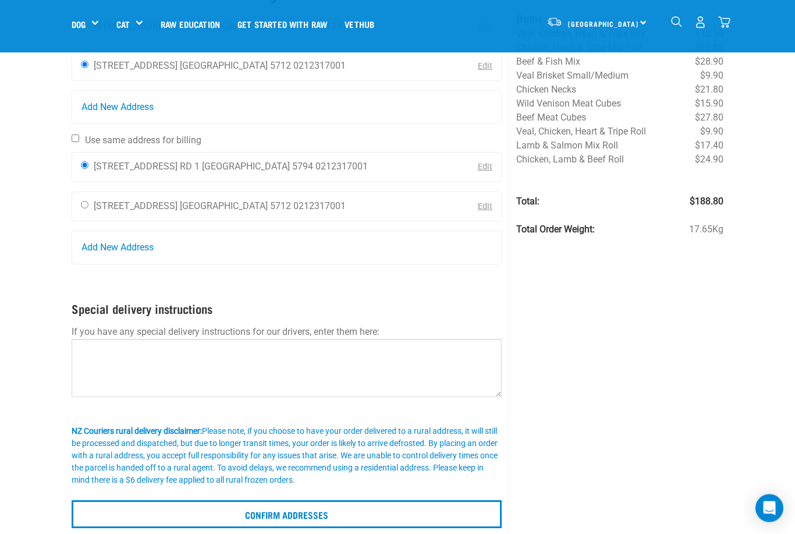
scroll to position [109, 0]
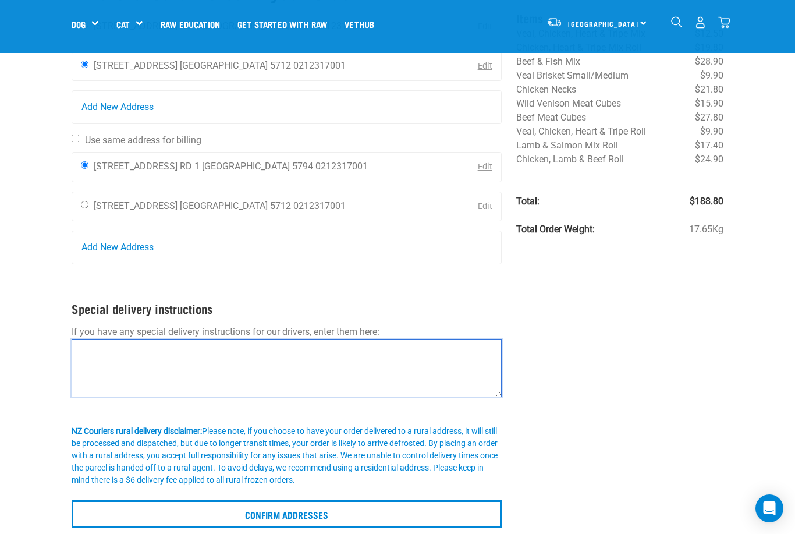
click at [78, 349] on textarea at bounding box center [287, 368] width 430 height 58
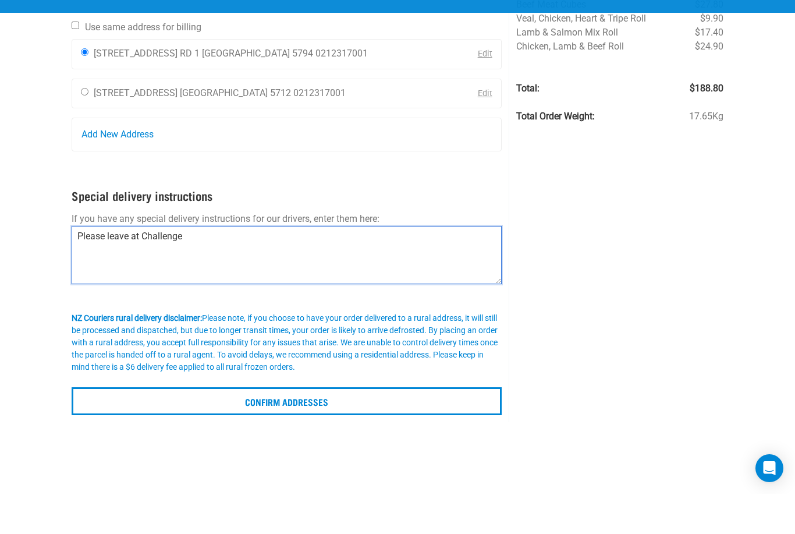
scroll to position [183, 0]
type textarea "Please leave at Challenge"
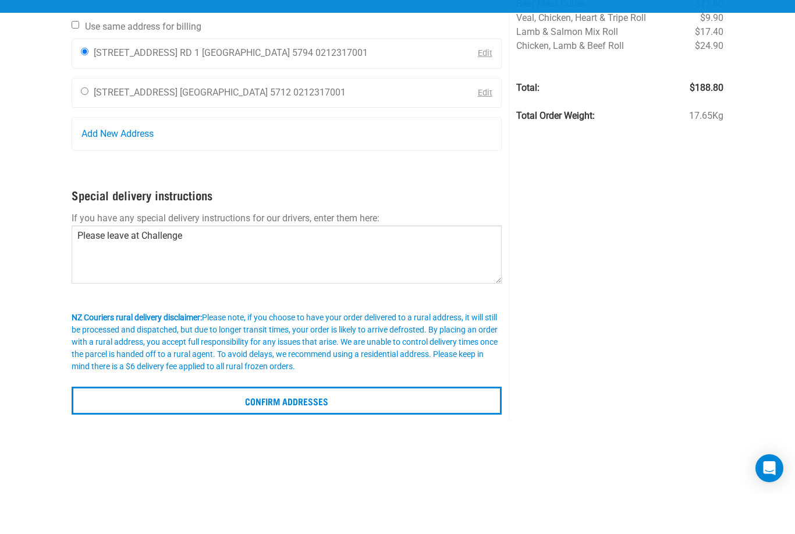
click at [111, 427] on input "Confirm addresses" at bounding box center [287, 441] width 430 height 28
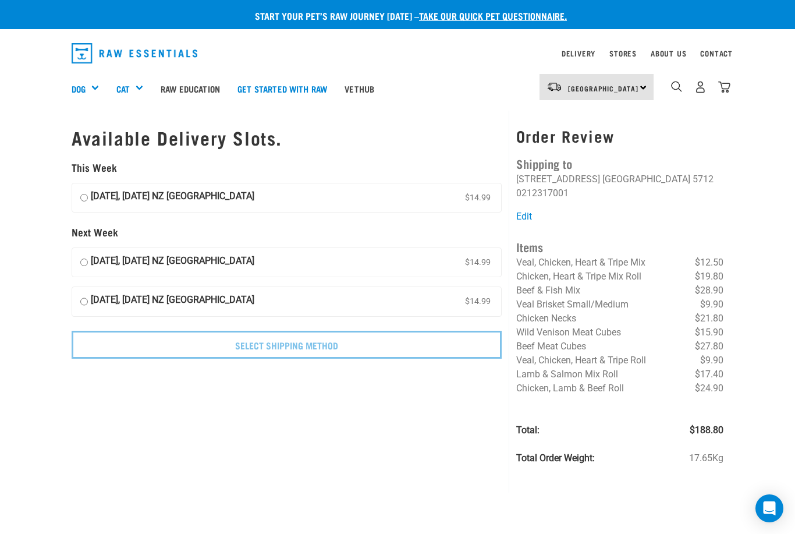
click at [82, 191] on input "[DATE], [DATE] NZ [GEOGRAPHIC_DATA] $14.99" at bounding box center [84, 197] width 8 height 17
radio input "true"
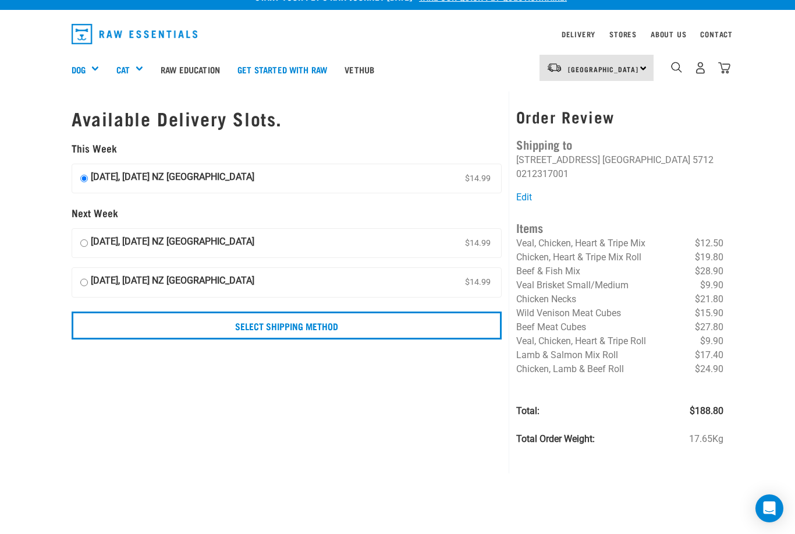
scroll to position [13, 0]
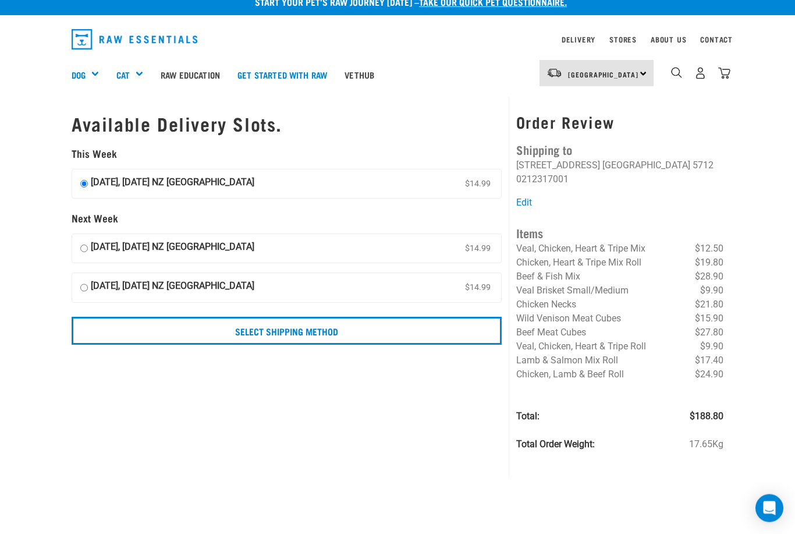
click at [129, 326] on input "Select Shipping Method" at bounding box center [287, 331] width 430 height 28
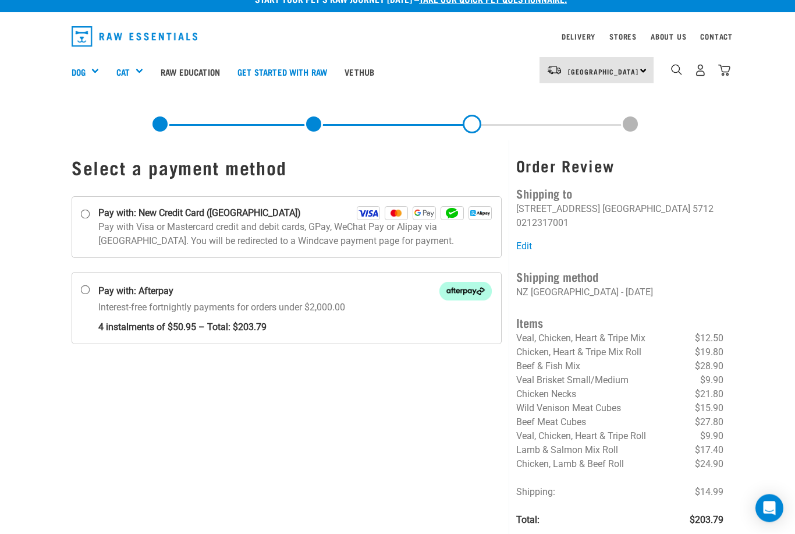
scroll to position [15, 0]
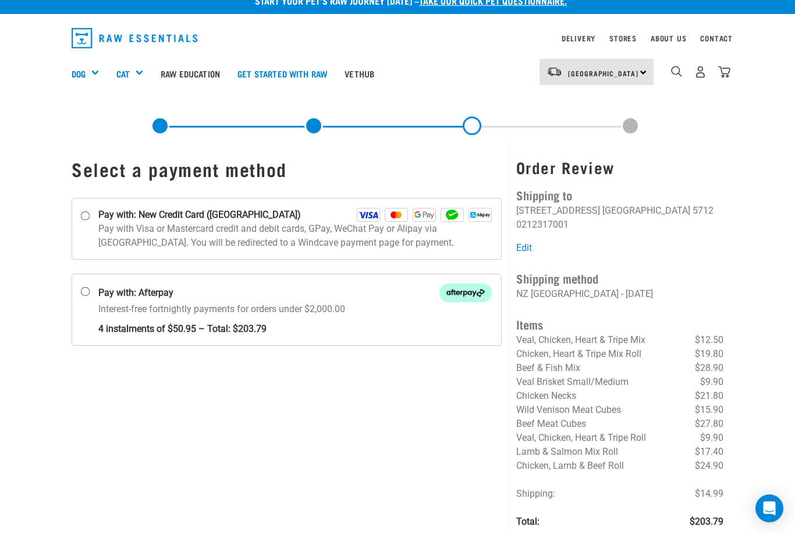
click at [84, 220] on input "Pay with: New Credit Card ([GEOGRAPHIC_DATA])" at bounding box center [85, 215] width 9 height 9
radio input "true"
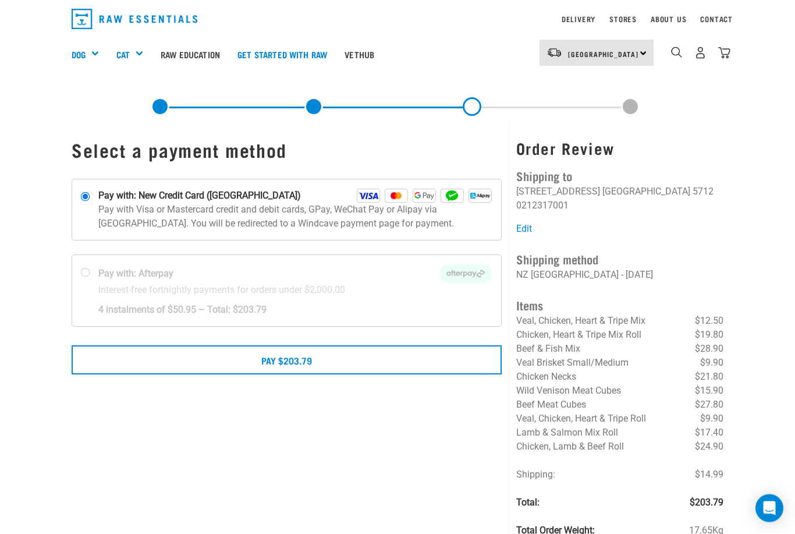
scroll to position [34, 0]
click at [463, 357] on button "Pay $203.79" at bounding box center [287, 359] width 430 height 29
